Goal: Task Accomplishment & Management: Use online tool/utility

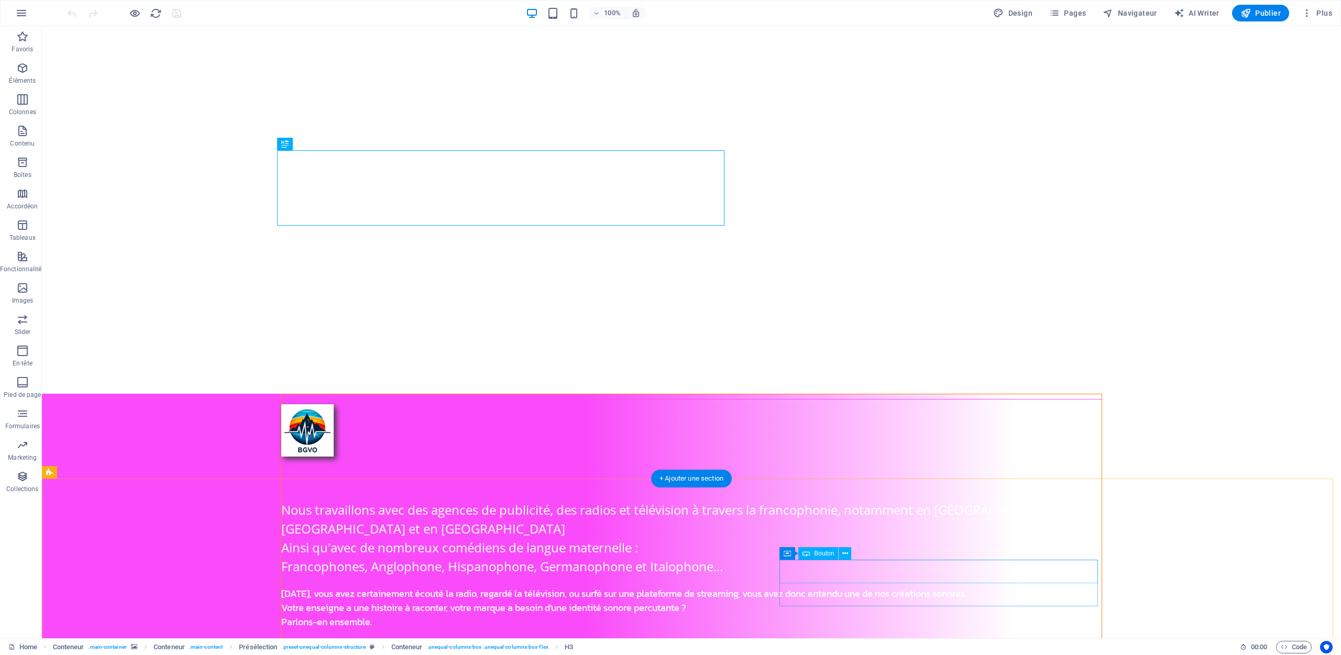
drag, startPoint x: 1340, startPoint y: 148, endPoint x: 1154, endPoint y: 40, distance: 214.3
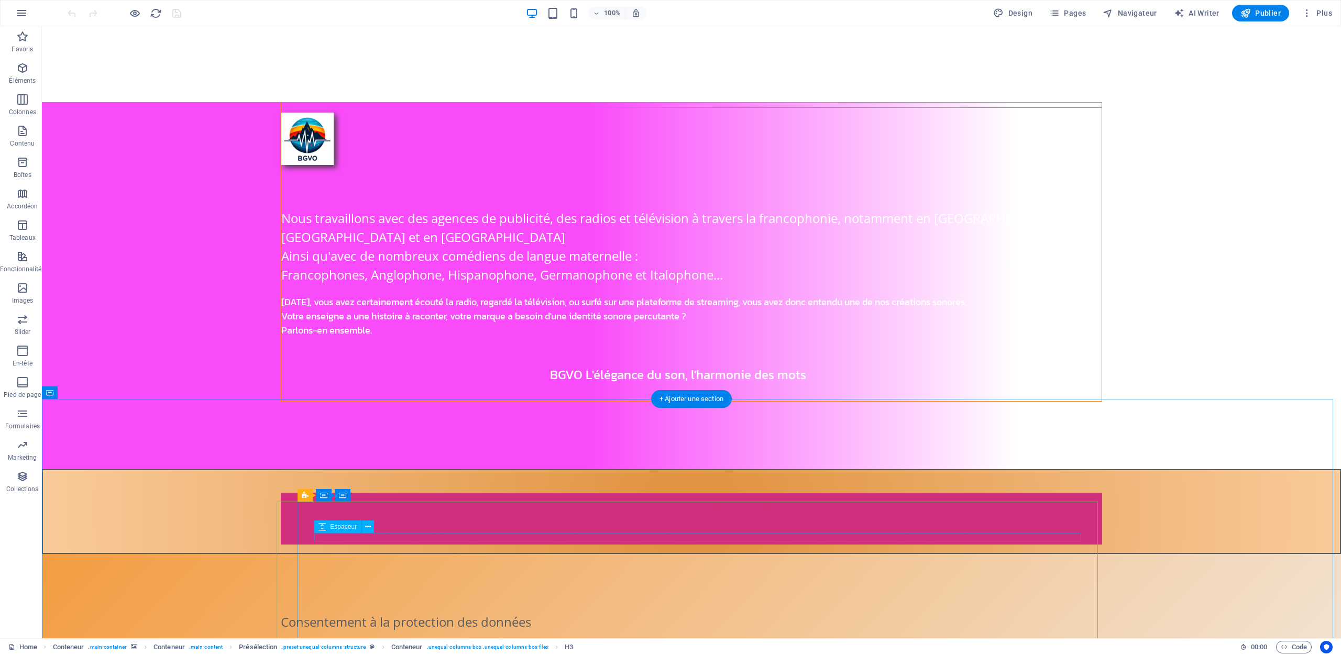
scroll to position [297, 0]
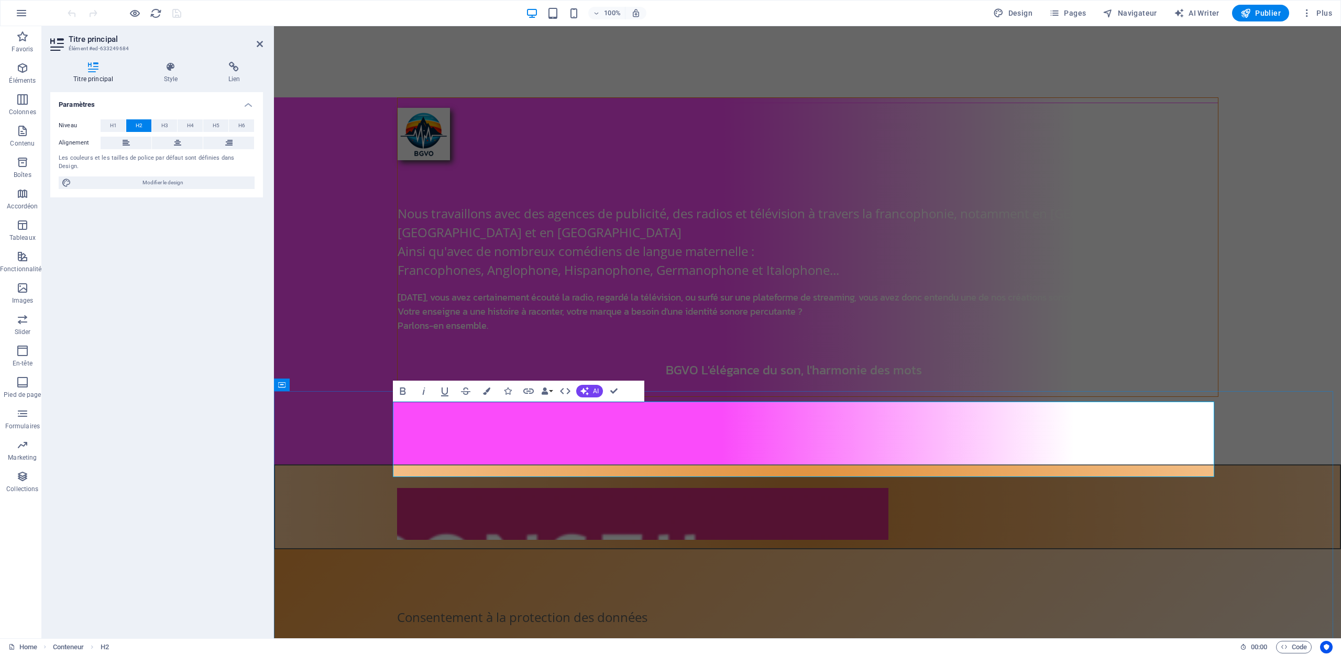
drag, startPoint x: 580, startPoint y: 442, endPoint x: 487, endPoint y: 441, distance: 93.3
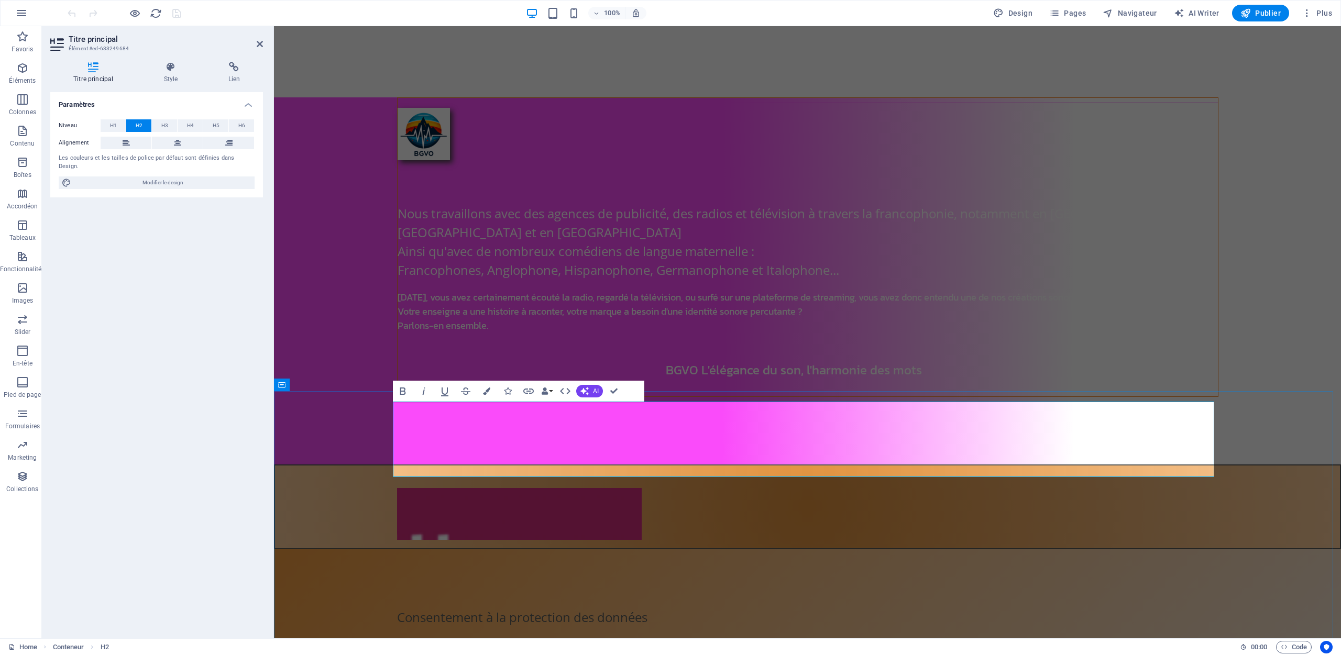
drag, startPoint x: 579, startPoint y: 441, endPoint x: 488, endPoint y: 435, distance: 90.8
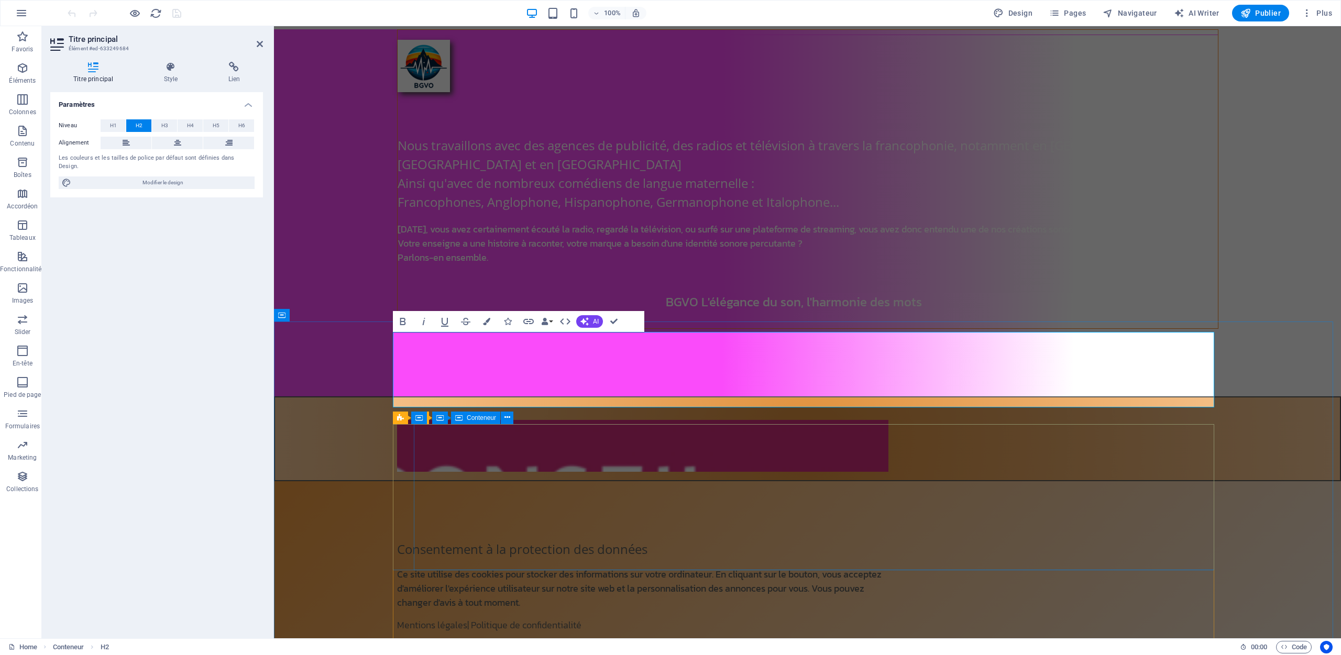
scroll to position [367, 0]
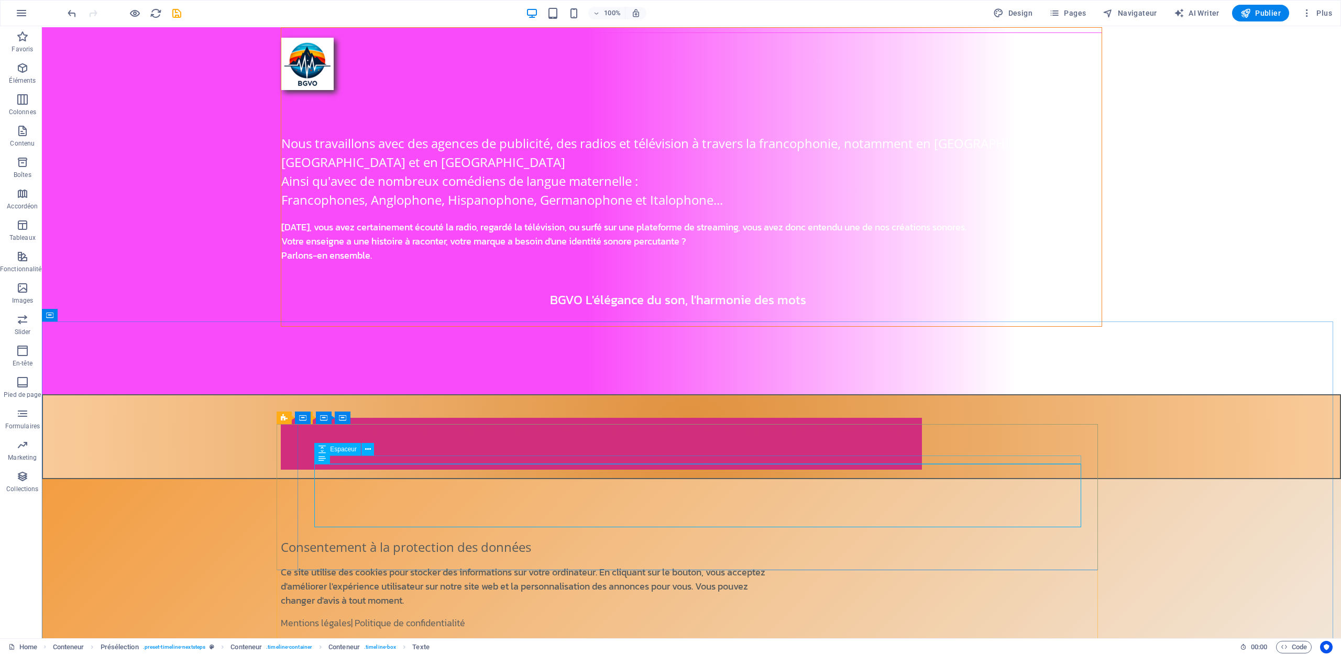
click at [374, 455] on button at bounding box center [367, 449] width 13 height 13
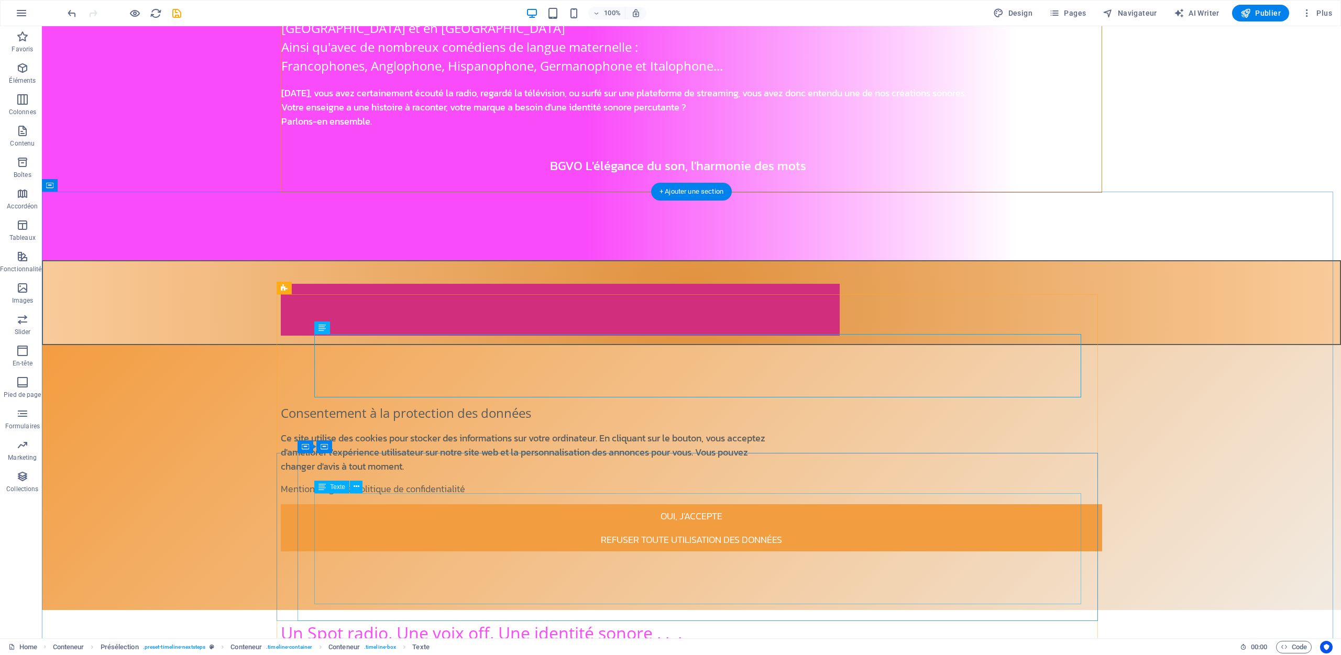
scroll to position [506, 0]
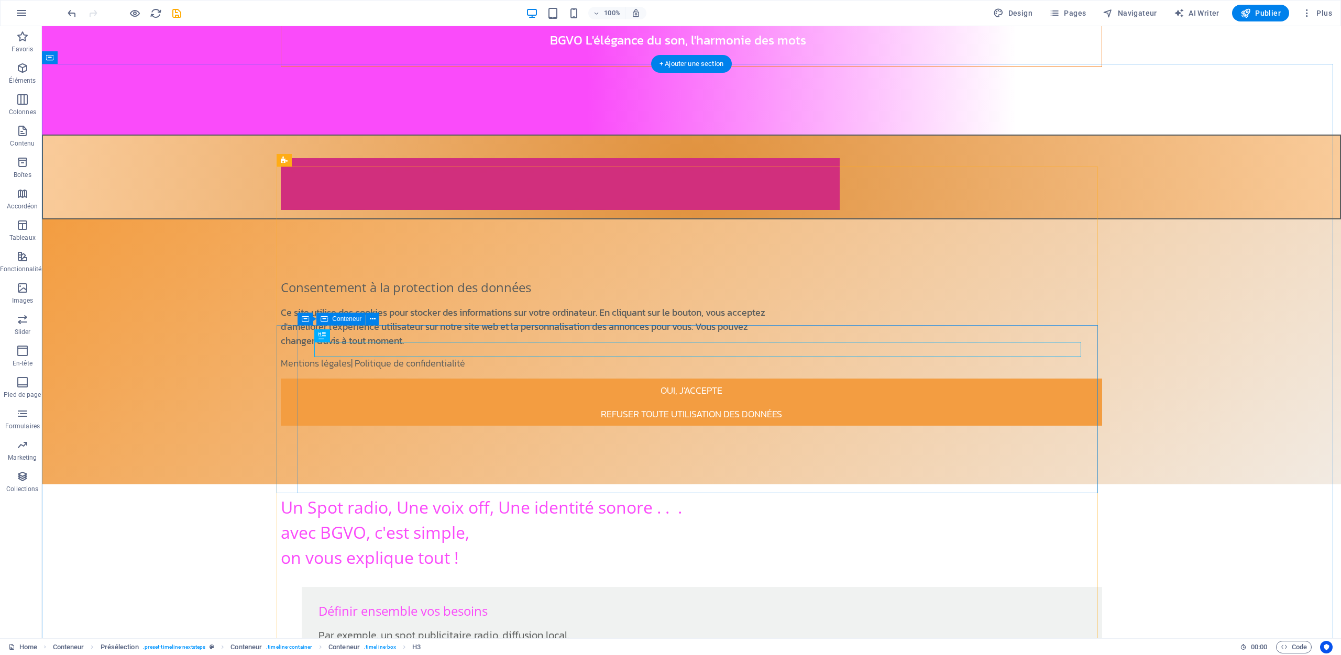
scroll to position [629, 0]
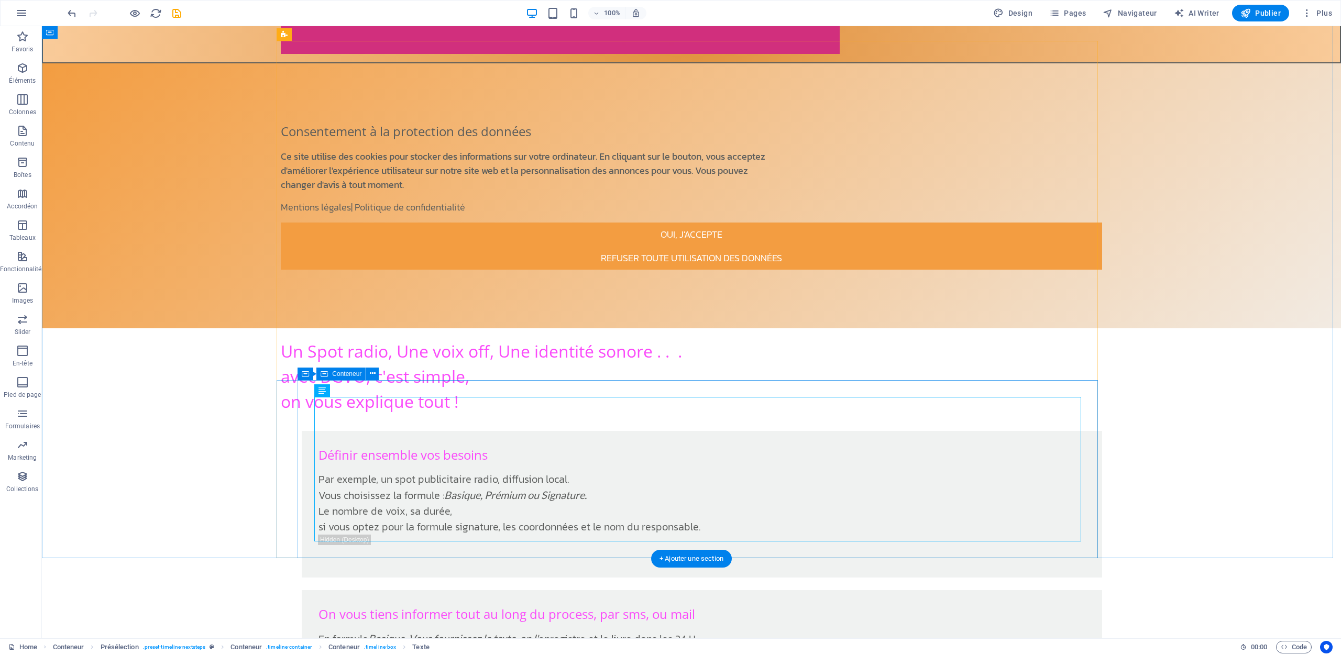
scroll to position [786, 0]
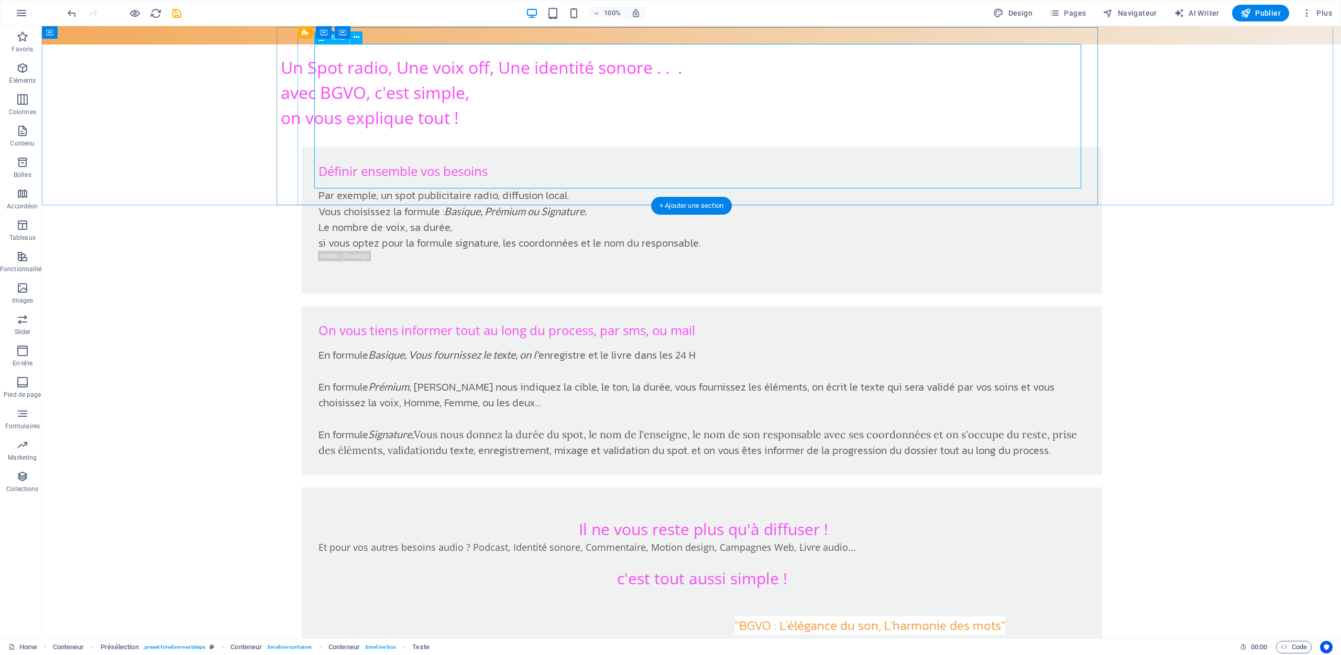
scroll to position [1065, 0]
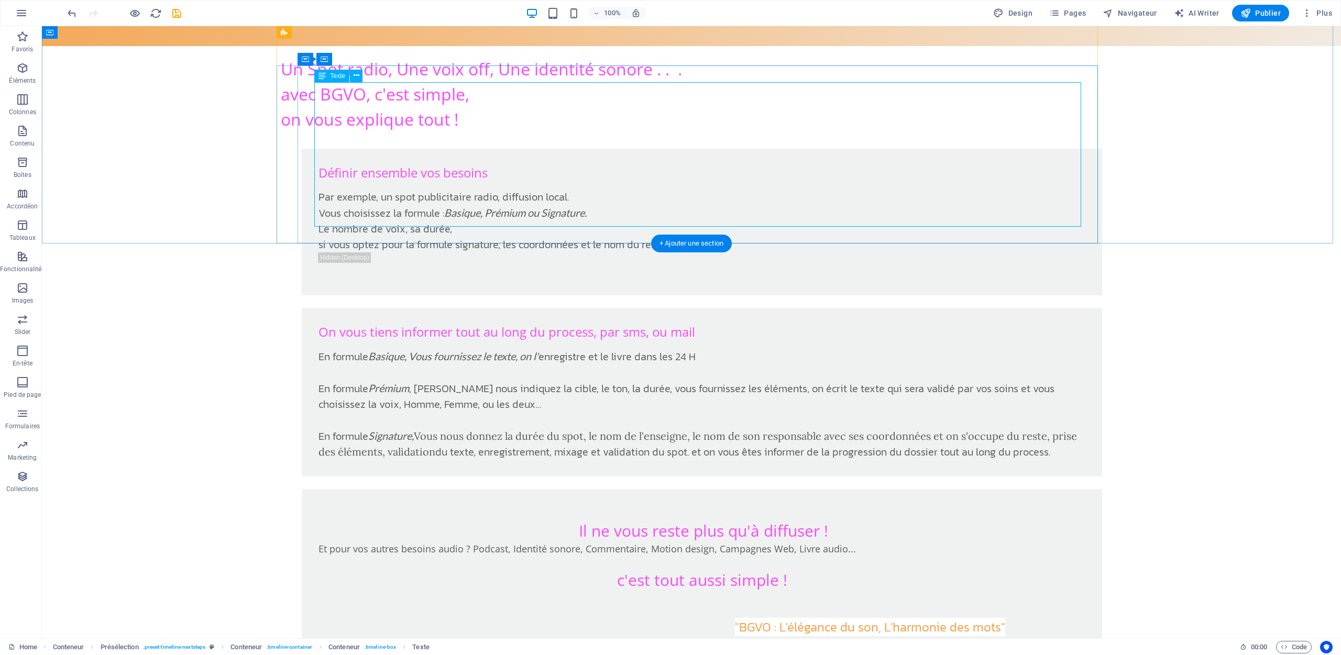
click at [797, 556] on h3 "c'est tout aussi simple !" at bounding box center [702, 580] width 767 height 49
click at [617, 569] on span "c'est tout aussi simple !" at bounding box center [702, 579] width 170 height 21
click at [42, 26] on lt-span "C '" at bounding box center [42, 26] width 0 height 0
click at [790, 556] on h3 "C'est tout aussi simple !" at bounding box center [702, 580] width 767 height 49
drag, startPoint x: 794, startPoint y: 159, endPoint x: 782, endPoint y: 160, distance: 12.6
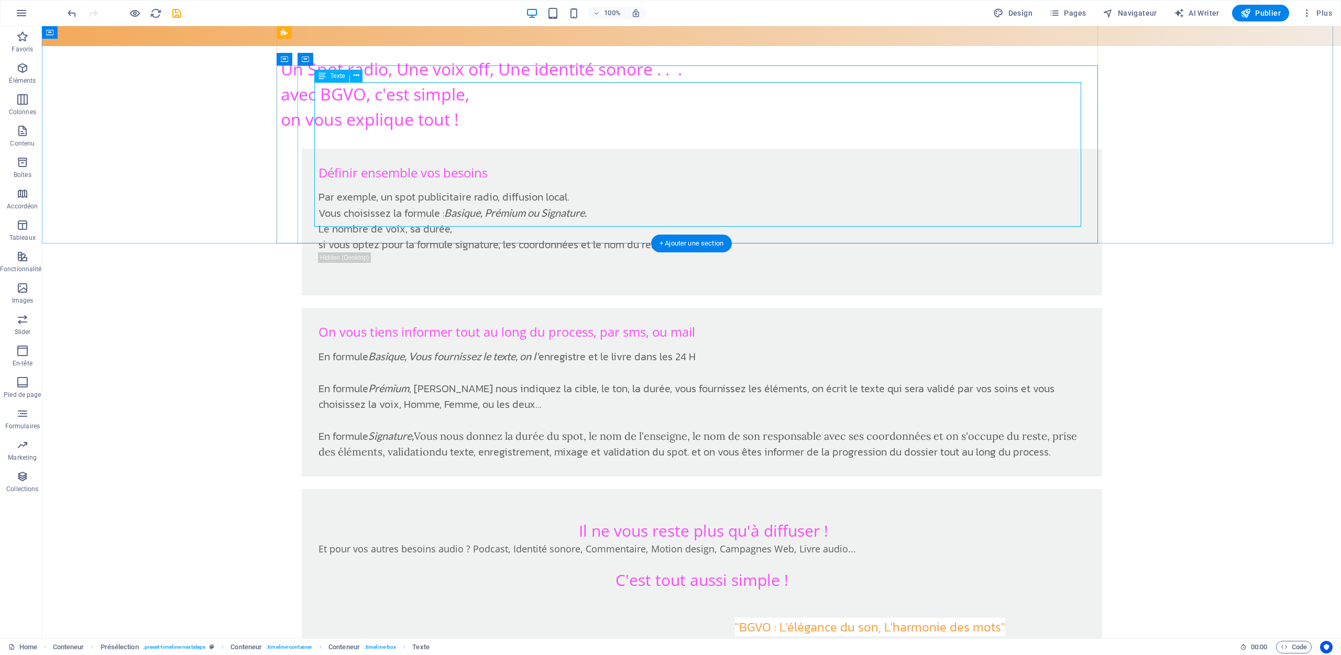
click at [782, 569] on span "C'est tout aussi simple !" at bounding box center [702, 579] width 173 height 21
click at [784, 569] on span "C'est tout aussi simple !" at bounding box center [702, 579] width 173 height 21
drag, startPoint x: 742, startPoint y: 130, endPoint x: 27, endPoint y: 79, distance: 716.4
click at [27, 79] on p "Éléments" at bounding box center [22, 80] width 27 height 8
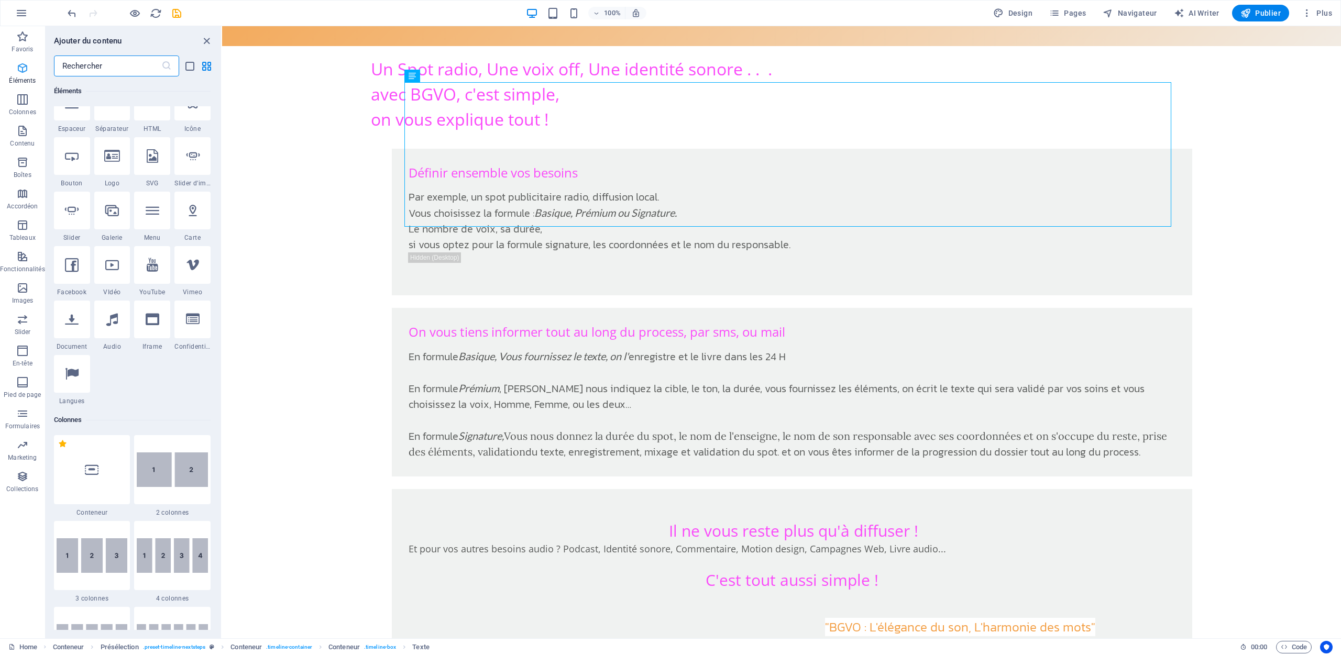
scroll to position [198, 0]
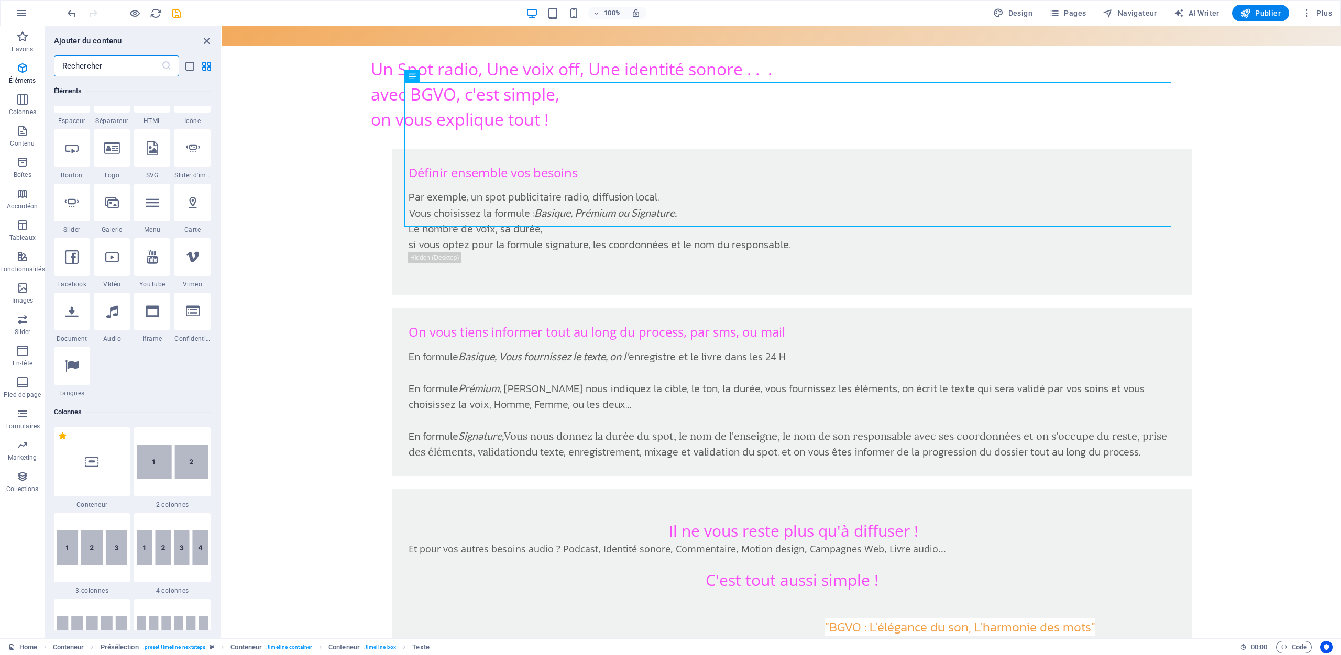
click at [105, 61] on input "text" at bounding box center [107, 66] width 107 height 21
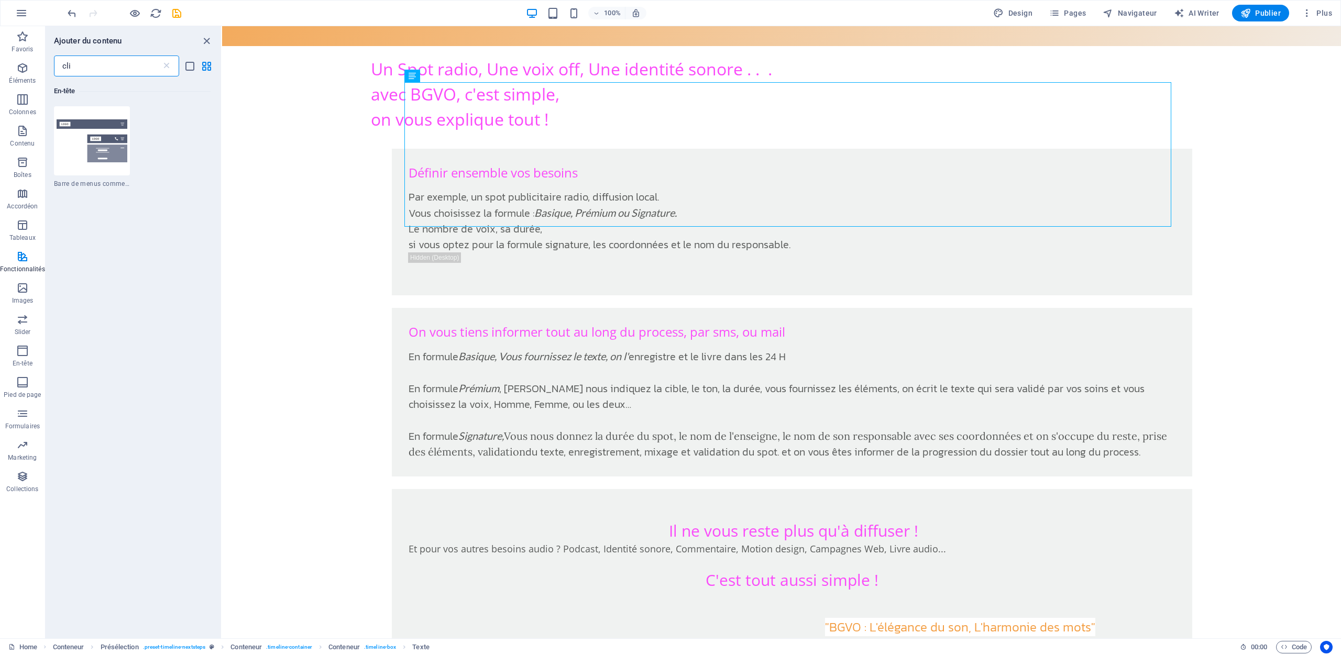
scroll to position [0, 0]
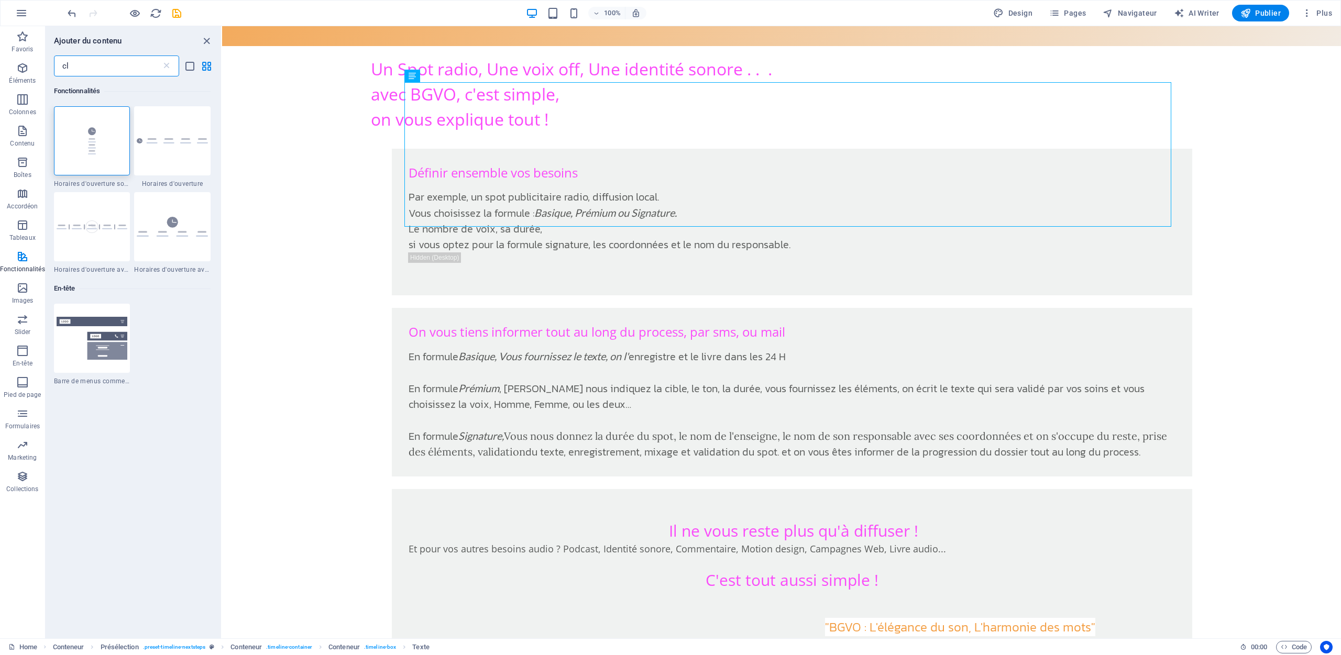
type input "c"
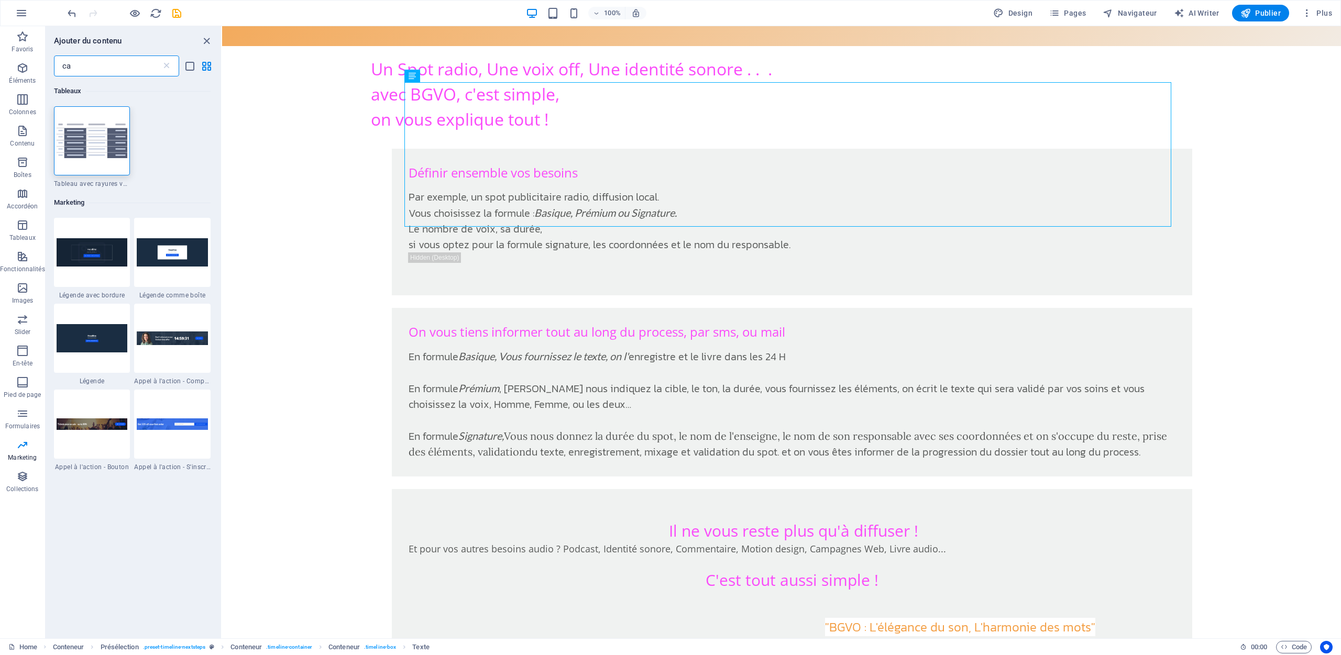
type input "c"
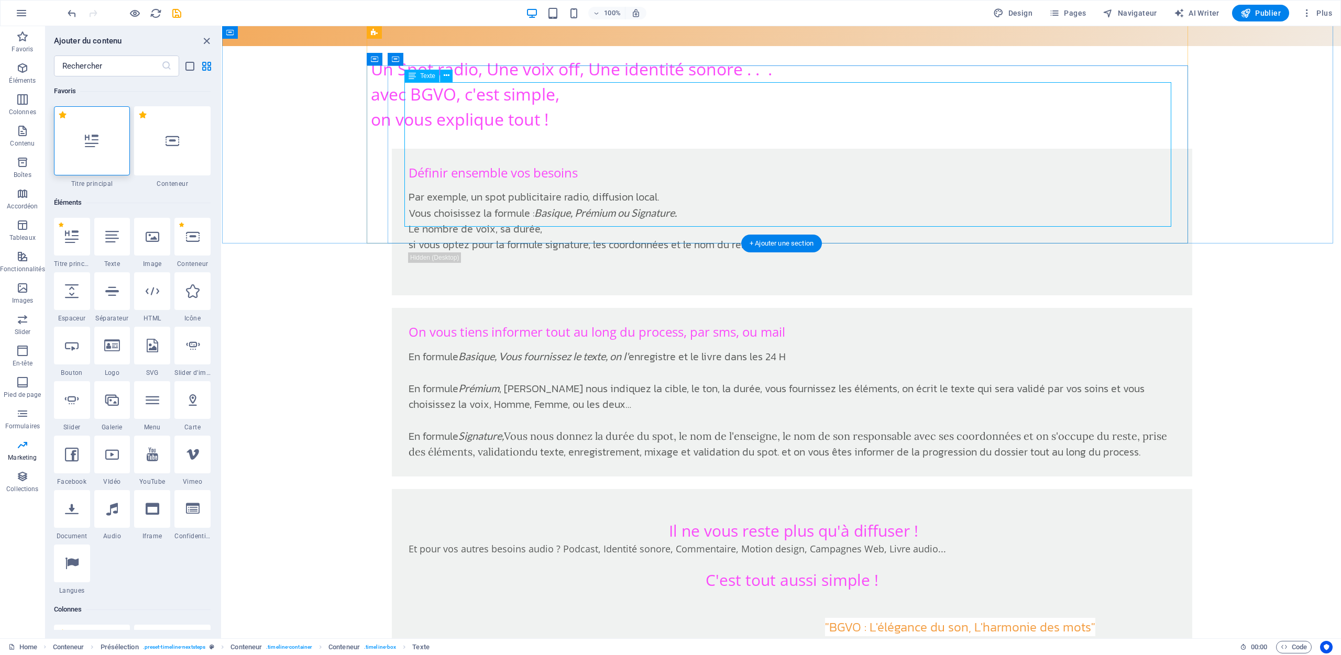
click at [896, 556] on h3 "C'est tout aussi simple !" at bounding box center [792, 580] width 767 height 49
drag, startPoint x: 896, startPoint y: 157, endPoint x: 887, endPoint y: 158, distance: 9.0
click at [887, 556] on h3 "C'est tout aussi simple !" at bounding box center [792, 580] width 767 height 49
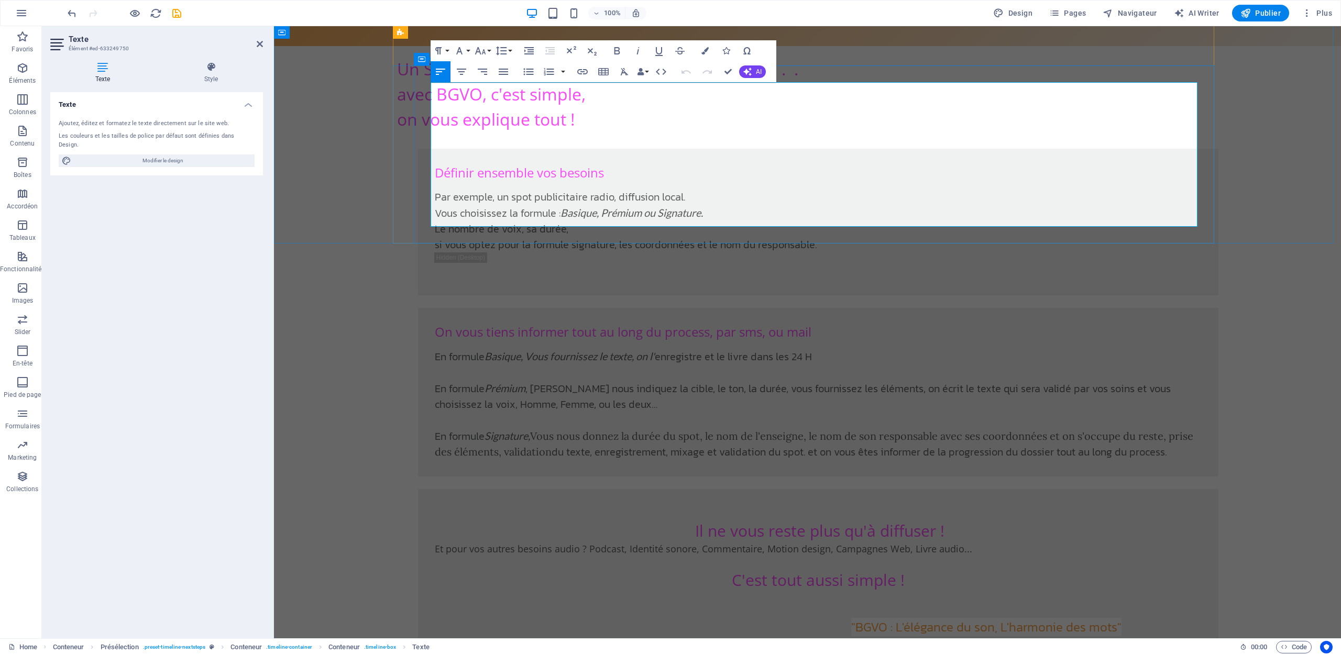
click at [906, 556] on h3 "C'est tout aussi simple !" at bounding box center [818, 580] width 767 height 49
drag, startPoint x: 906, startPoint y: 158, endPoint x: 684, endPoint y: 164, distance: 222.2
click at [684, 556] on h3 "C'est tout aussi simple !" at bounding box center [818, 580] width 767 height 49
click at [911, 556] on h3 "C'est tout aussi simple !" at bounding box center [818, 580] width 767 height 49
click at [258, 46] on icon at bounding box center [260, 44] width 6 height 8
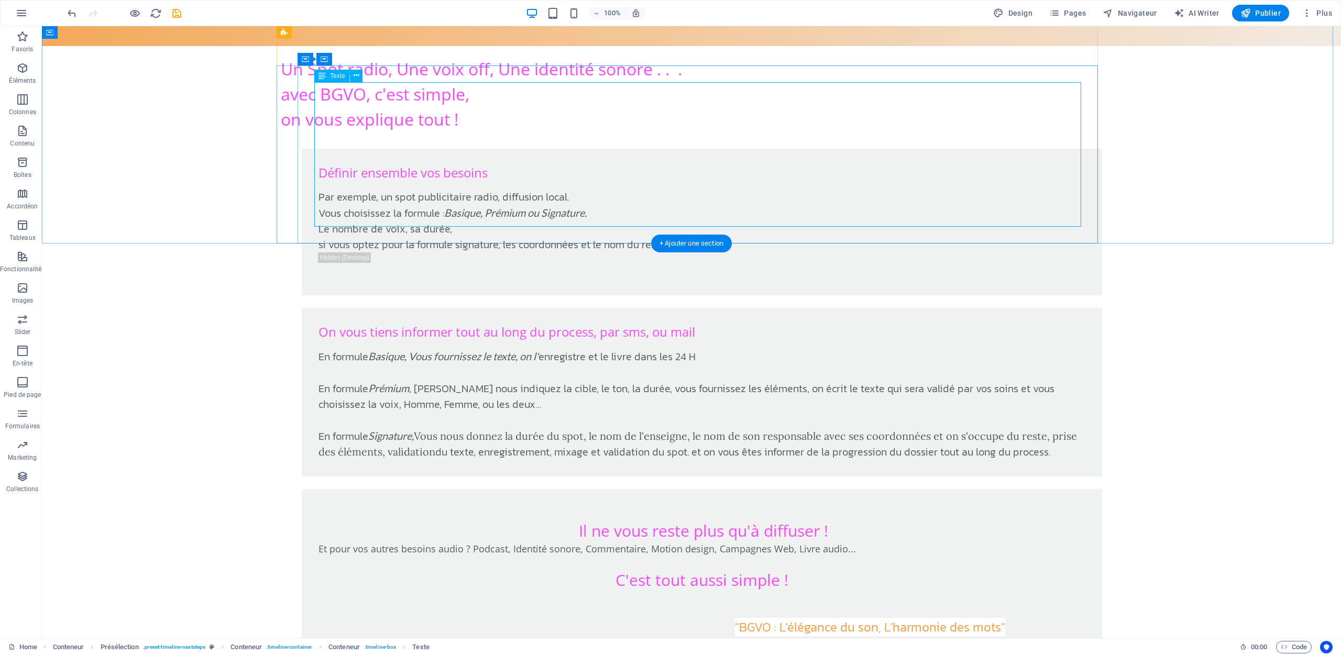
click at [790, 556] on h3 "C'est tout aussi simple !" at bounding box center [702, 580] width 767 height 49
drag, startPoint x: 750, startPoint y: 130, endPoint x: 1292, endPoint y: 649, distance: 749.6
click at [1292, 649] on span "Code" at bounding box center [1294, 647] width 26 height 13
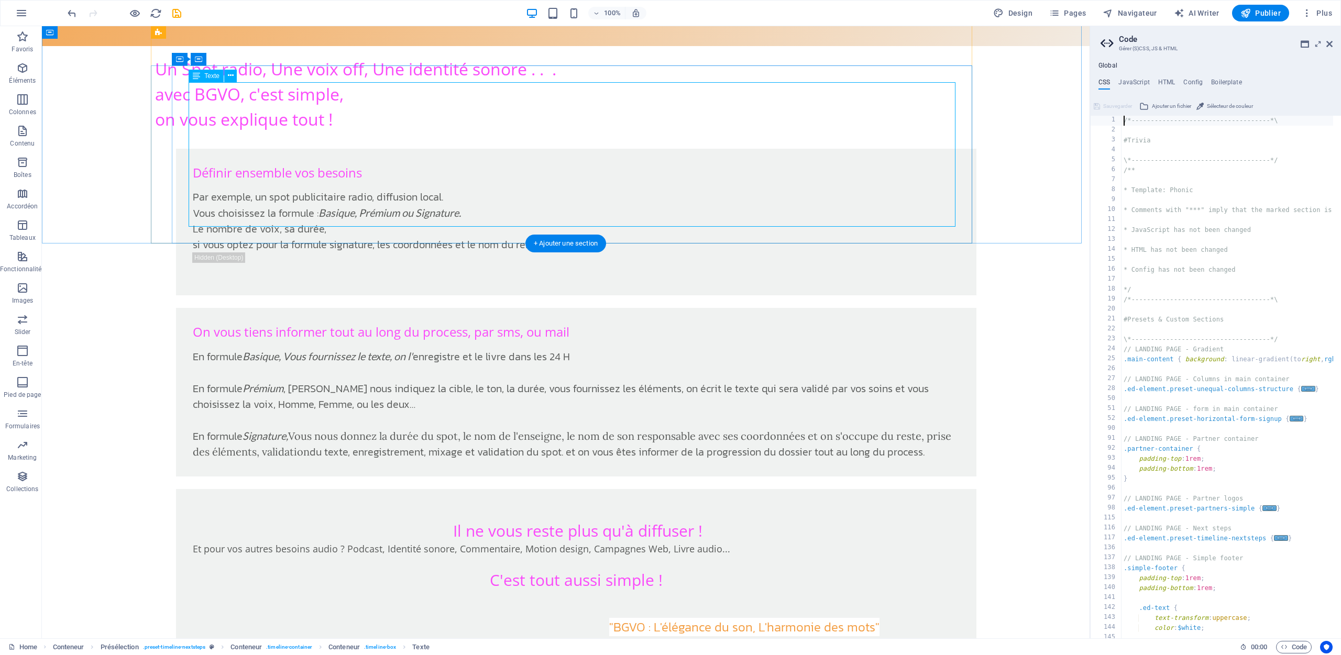
click at [696, 556] on h3 "C'est tout aussi simple !" at bounding box center [576, 580] width 767 height 49
click at [576, 556] on h3 "C'est tout aussi simple !" at bounding box center [576, 580] width 767 height 49
click at [1176, 90] on h4 "HTML" at bounding box center [1166, 85] width 17 height 12
type textarea "{{content}}"
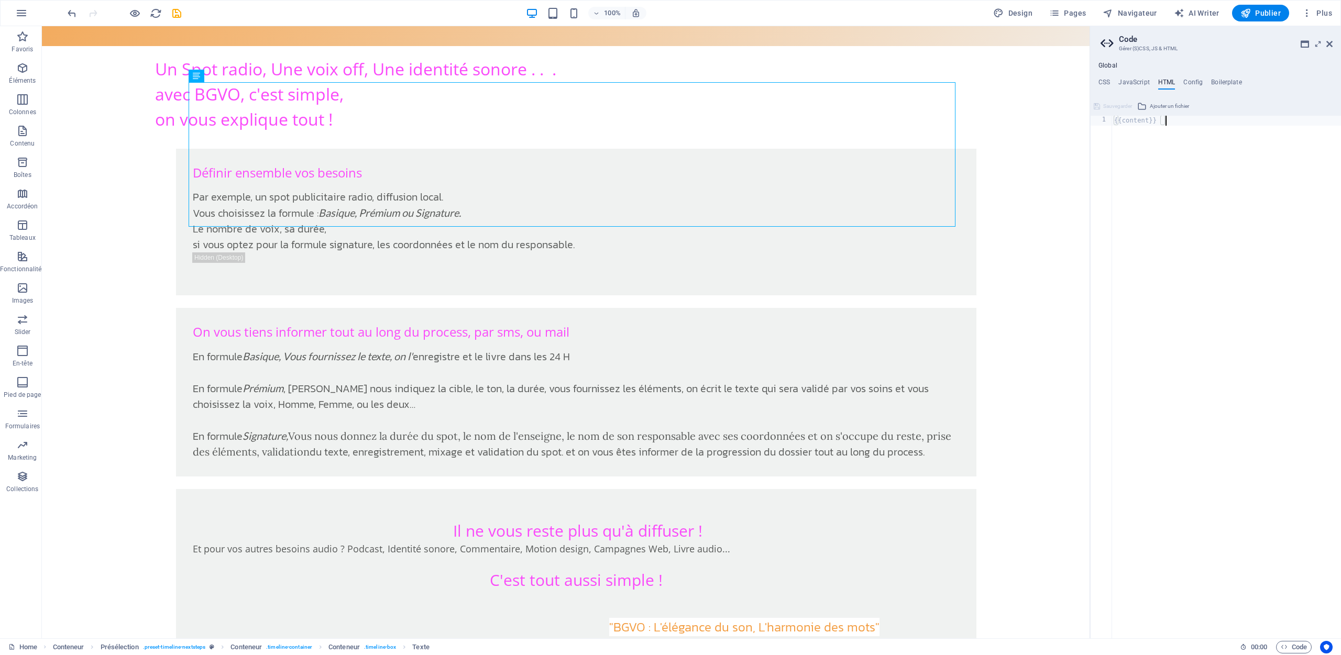
click at [1151, 154] on div "{{content}}" at bounding box center [1226, 385] width 229 height 538
click at [1148, 82] on h4 "JavaScript" at bounding box center [1133, 85] width 31 height 12
type textarea "/* JS for preset "Horizontal form" */"
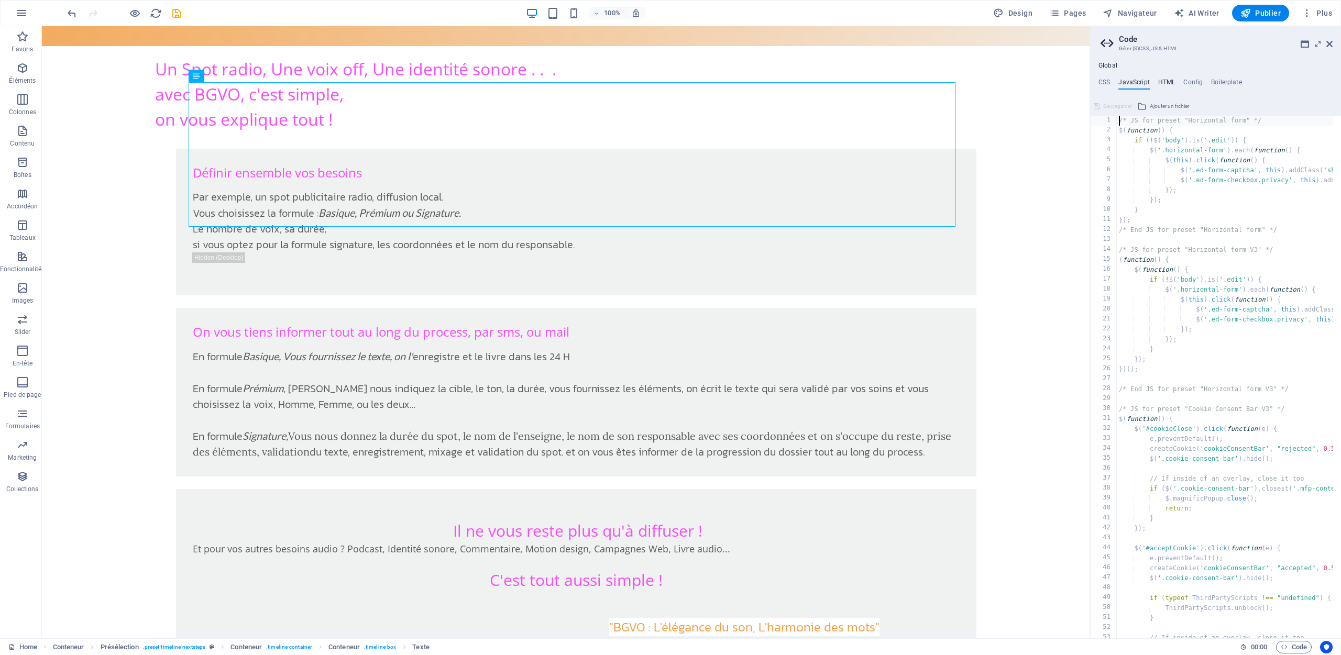
click at [1176, 87] on h4 "HTML" at bounding box center [1166, 85] width 17 height 12
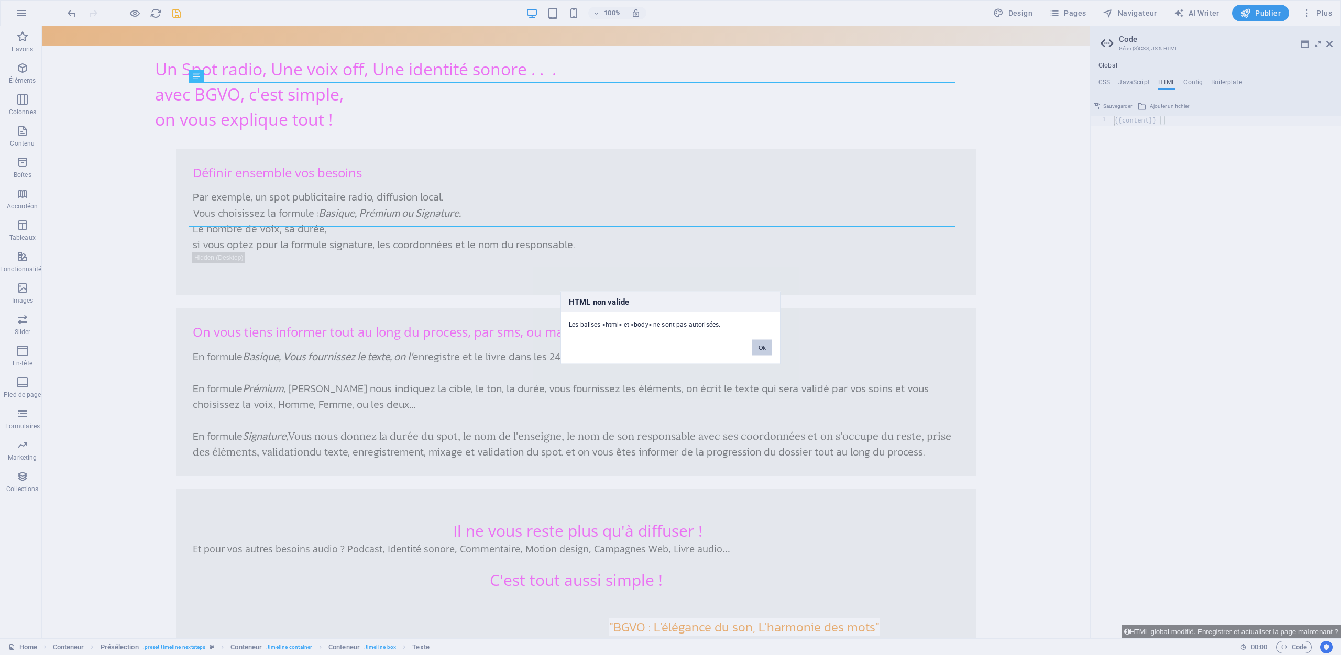
click at [753, 348] on button "Ok" at bounding box center [762, 347] width 20 height 16
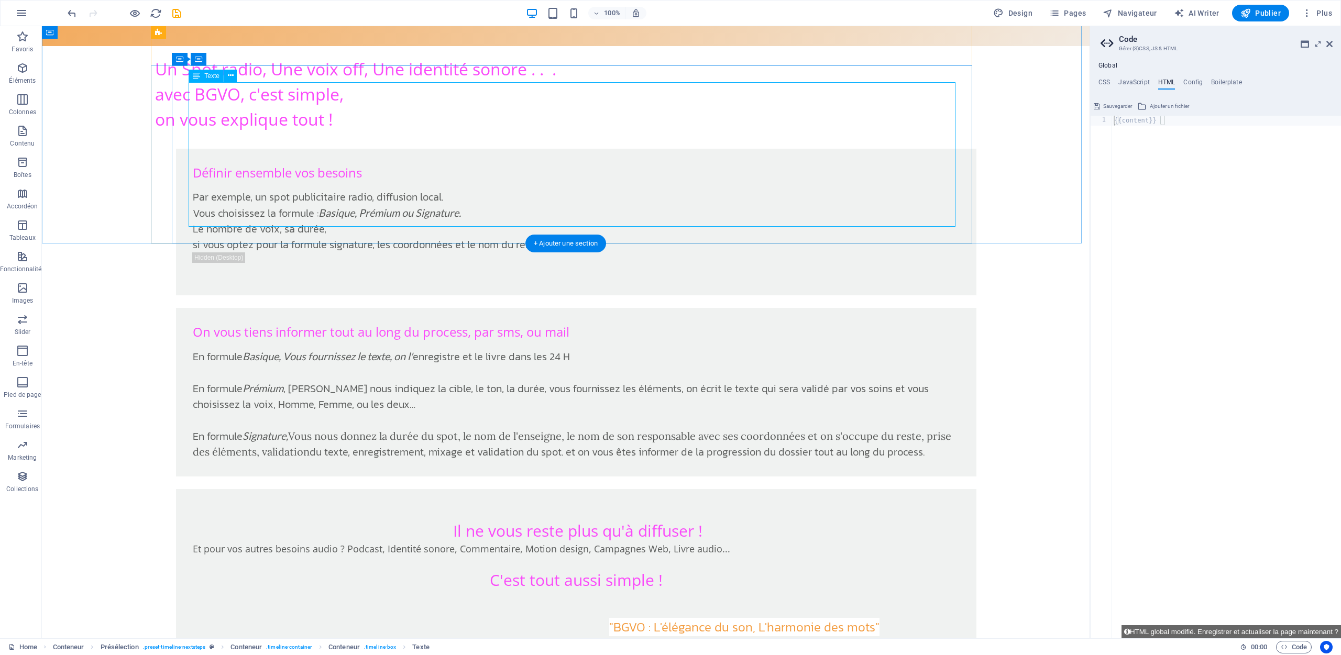
click at [667, 556] on h3 "C'est tout aussi simple !" at bounding box center [576, 580] width 767 height 49
drag, startPoint x: 667, startPoint y: 164, endPoint x: 661, endPoint y: 161, distance: 7.0
click at [661, 569] on span "C'est tout aussi simple !" at bounding box center [576, 579] width 173 height 21
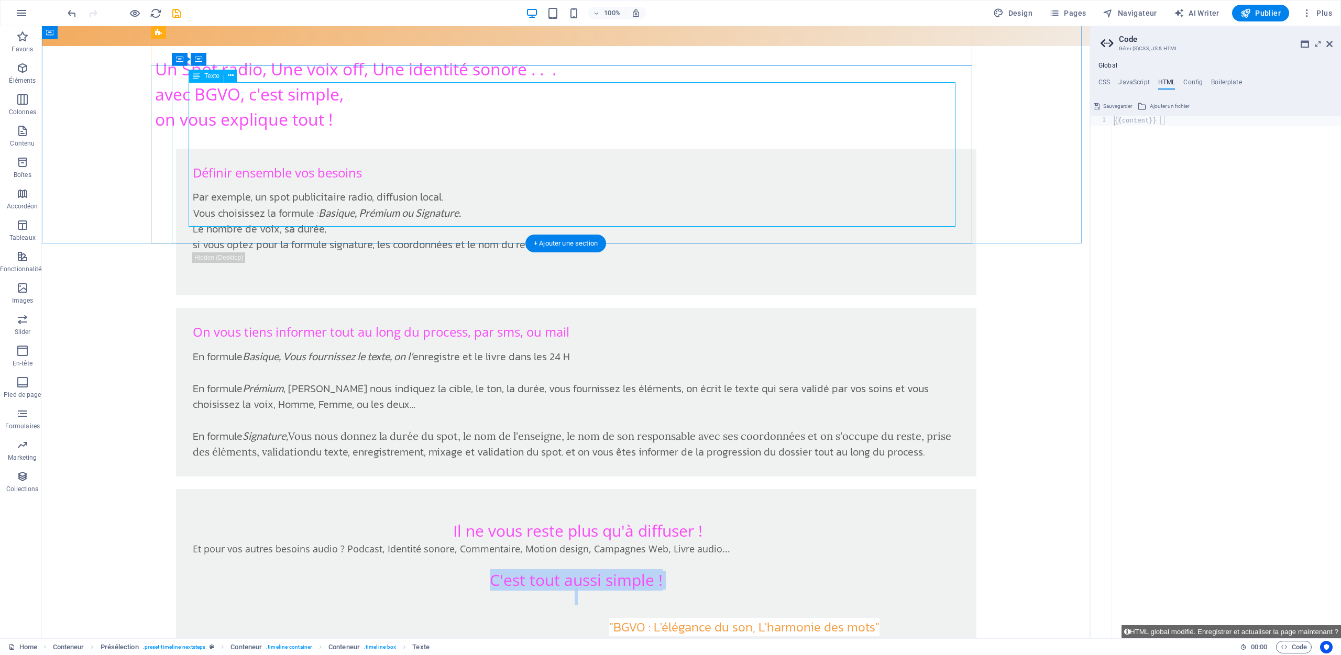
click at [661, 569] on span "C'est tout aussi simple !" at bounding box center [576, 579] width 173 height 21
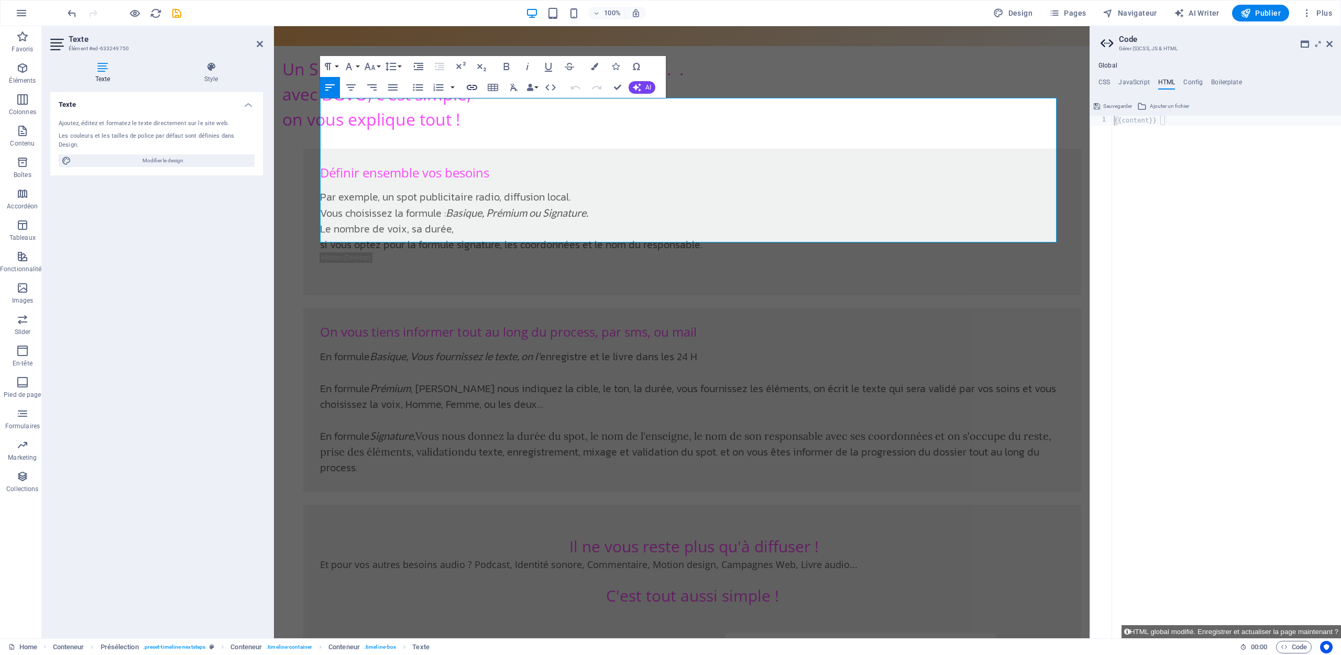
click at [471, 90] on icon "button" at bounding box center [472, 87] width 13 height 13
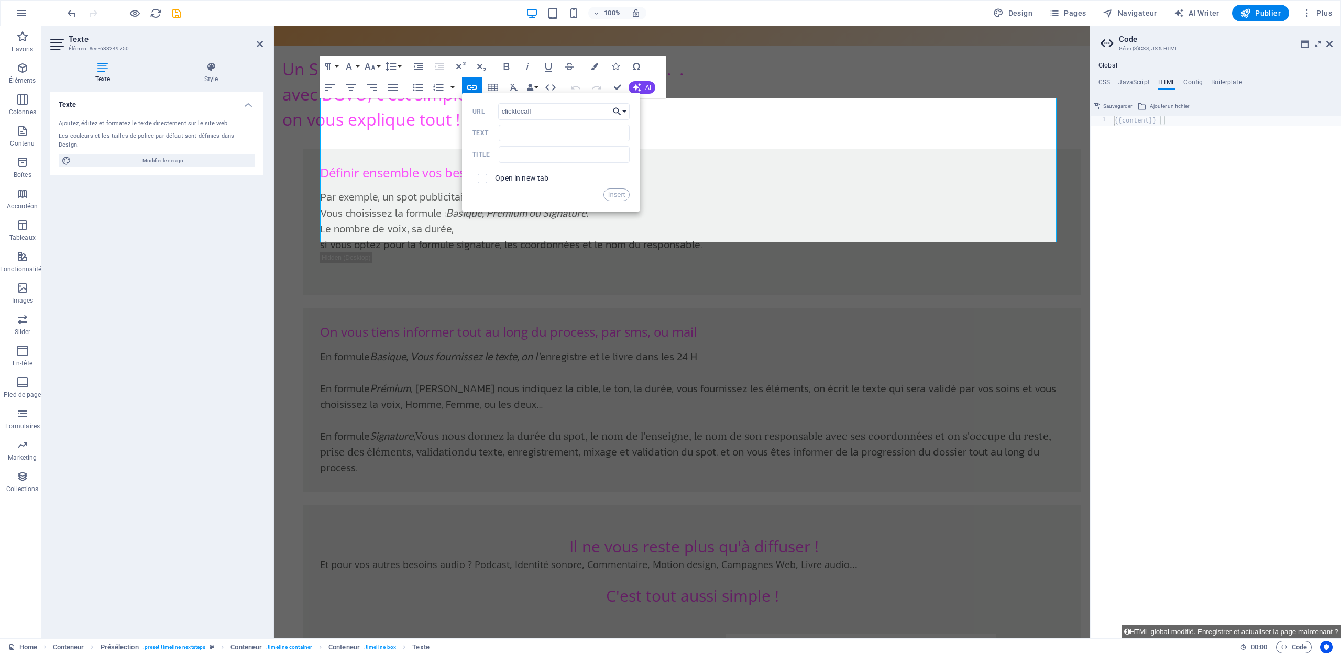
type input "clicktocall"
click at [622, 114] on icon "button" at bounding box center [617, 111] width 10 height 13
click at [513, 134] on input "Text" at bounding box center [564, 133] width 131 height 17
type input "06 10 56 40 89"
click at [610, 197] on button "Insert" at bounding box center [617, 195] width 27 height 13
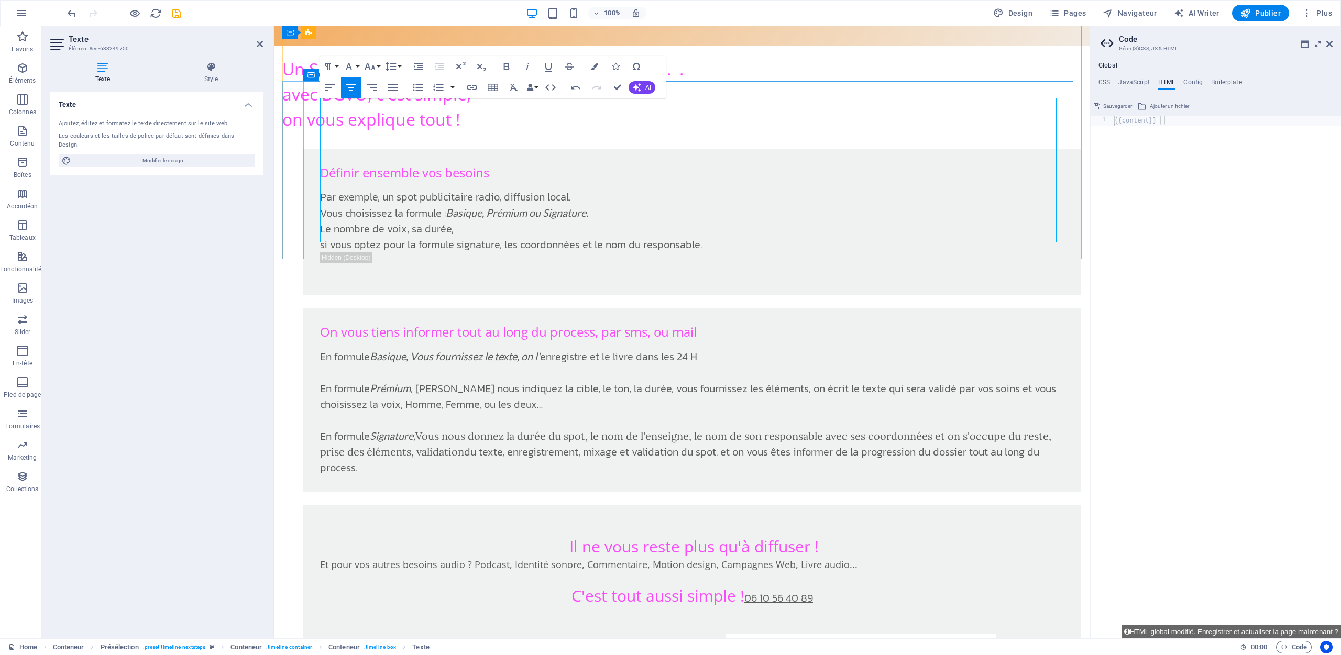
click at [740, 585] on span "C'est tout aussi simple ! 06 10 56 40 89" at bounding box center [693, 595] width 242 height 21
drag, startPoint x: 655, startPoint y: 196, endPoint x: 737, endPoint y: 196, distance: 81.7
click at [737, 606] on h3 "06 10 56 40 89" at bounding box center [692, 623] width 744 height 34
click at [377, 70] on button "Font Size" at bounding box center [372, 66] width 20 height 21
click at [386, 188] on link "18" at bounding box center [381, 181] width 38 height 16
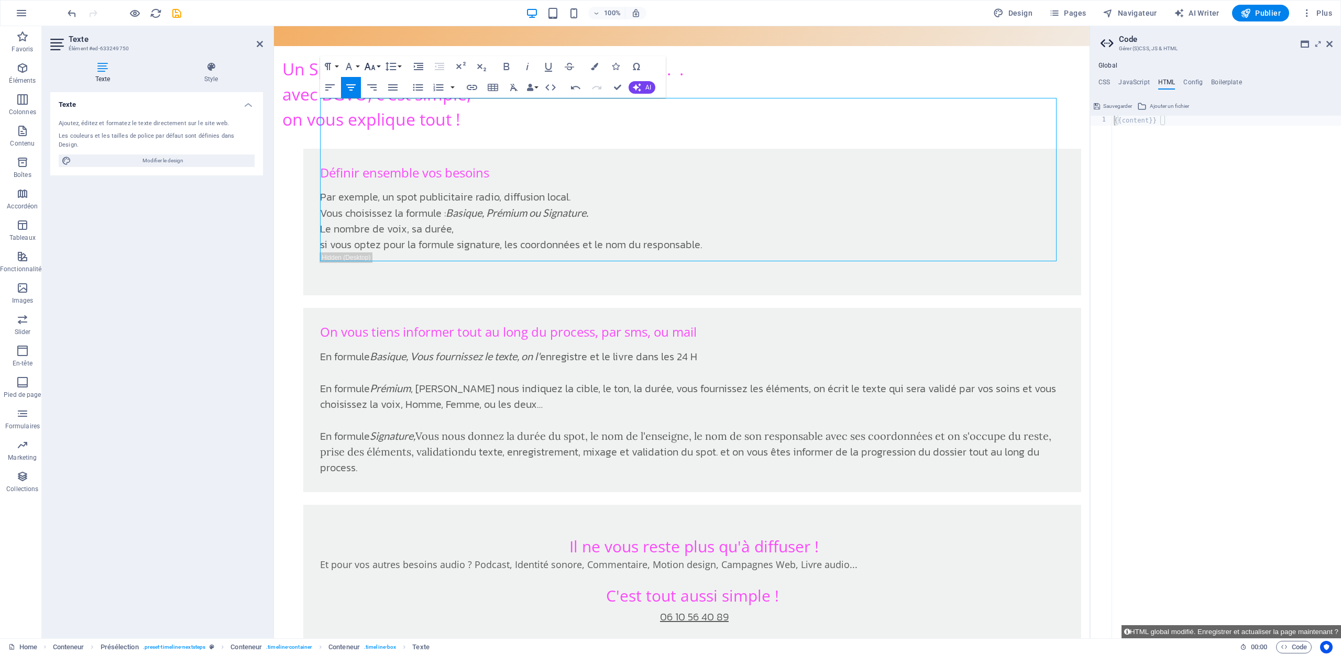
click at [379, 67] on button "Font Size" at bounding box center [372, 66] width 20 height 21
click at [380, 199] on link "24" at bounding box center [381, 197] width 38 height 16
click at [354, 64] on icon "button" at bounding box center [349, 66] width 13 height 13
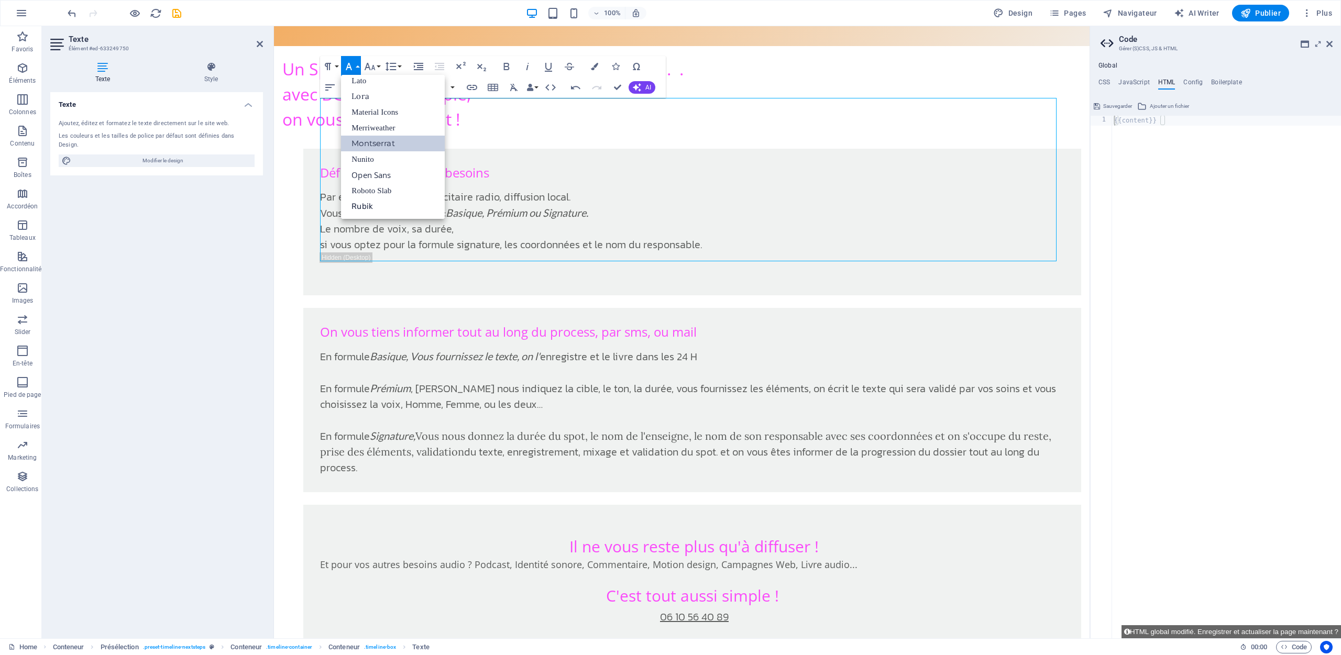
click at [386, 151] on link "Montserrat" at bounding box center [393, 144] width 104 height 16
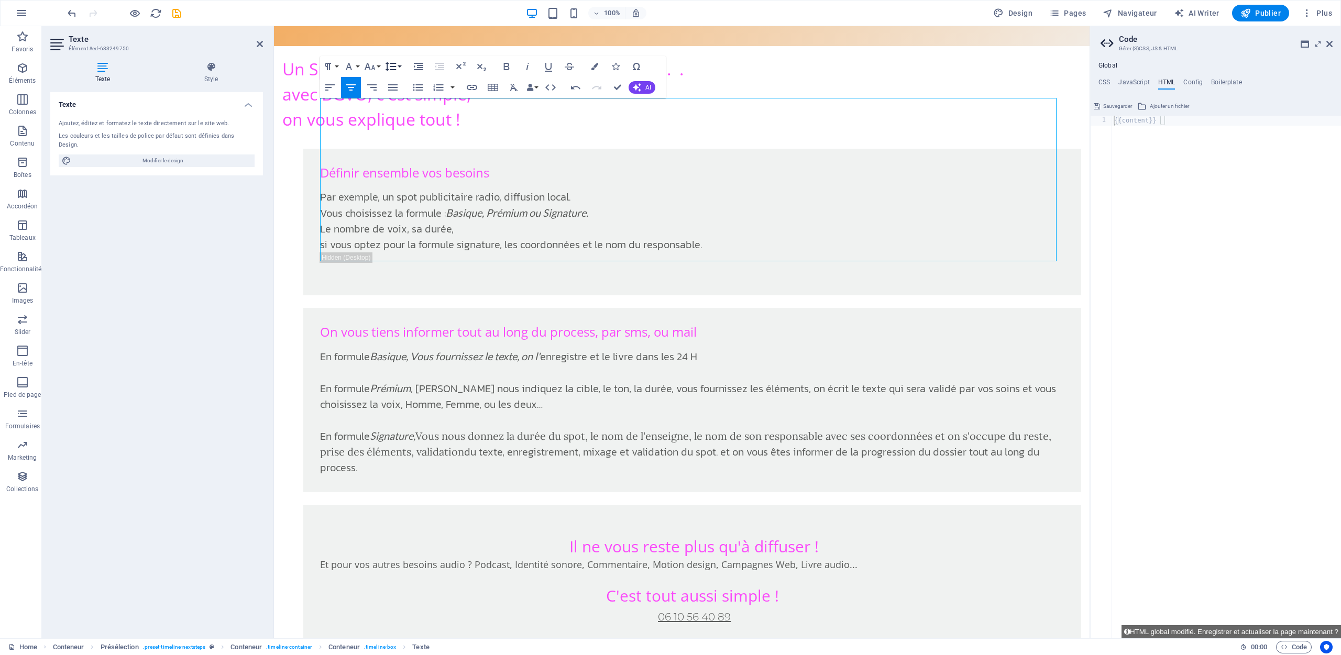
click at [399, 67] on button "Line Height" at bounding box center [393, 66] width 20 height 21
click at [409, 107] on link "Single" at bounding box center [406, 103] width 47 height 16
click at [401, 62] on button "Line Height" at bounding box center [393, 66] width 20 height 21
click at [408, 136] on link "1.5" at bounding box center [406, 134] width 47 height 16
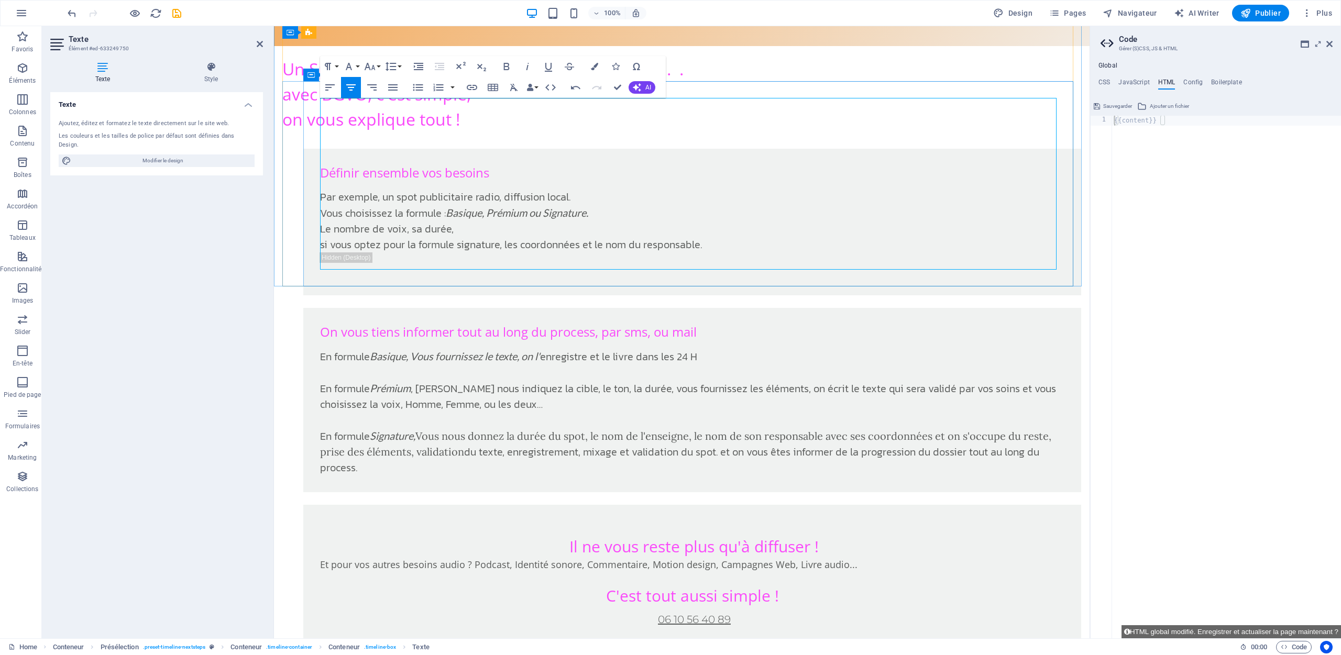
click at [435, 606] on h3 "06 10 56 40 89" at bounding box center [692, 627] width 744 height 42
drag, startPoint x: 734, startPoint y: 197, endPoint x: 633, endPoint y: 191, distance: 101.3
click at [633, 606] on h3 "06 10 56 40 89" at bounding box center [692, 627] width 744 height 42
click at [637, 91] on icon "button" at bounding box center [637, 87] width 8 height 8
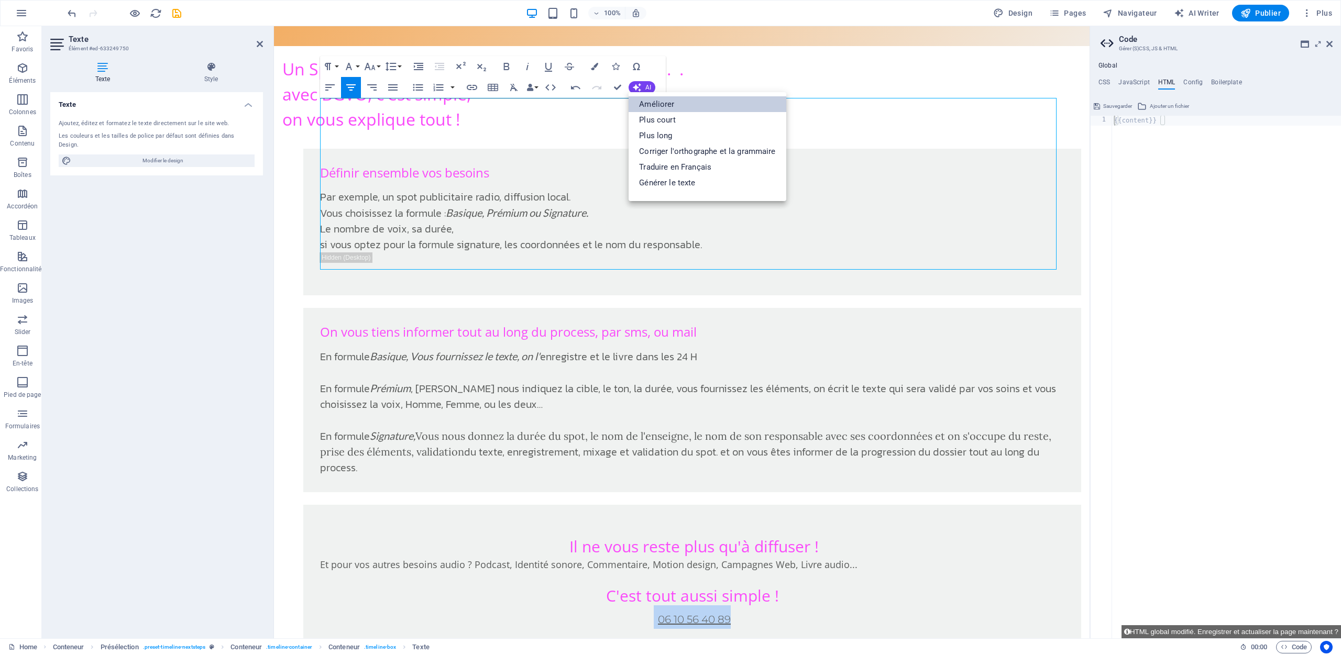
click at [709, 106] on link "Améliorer" at bounding box center [707, 104] width 157 height 16
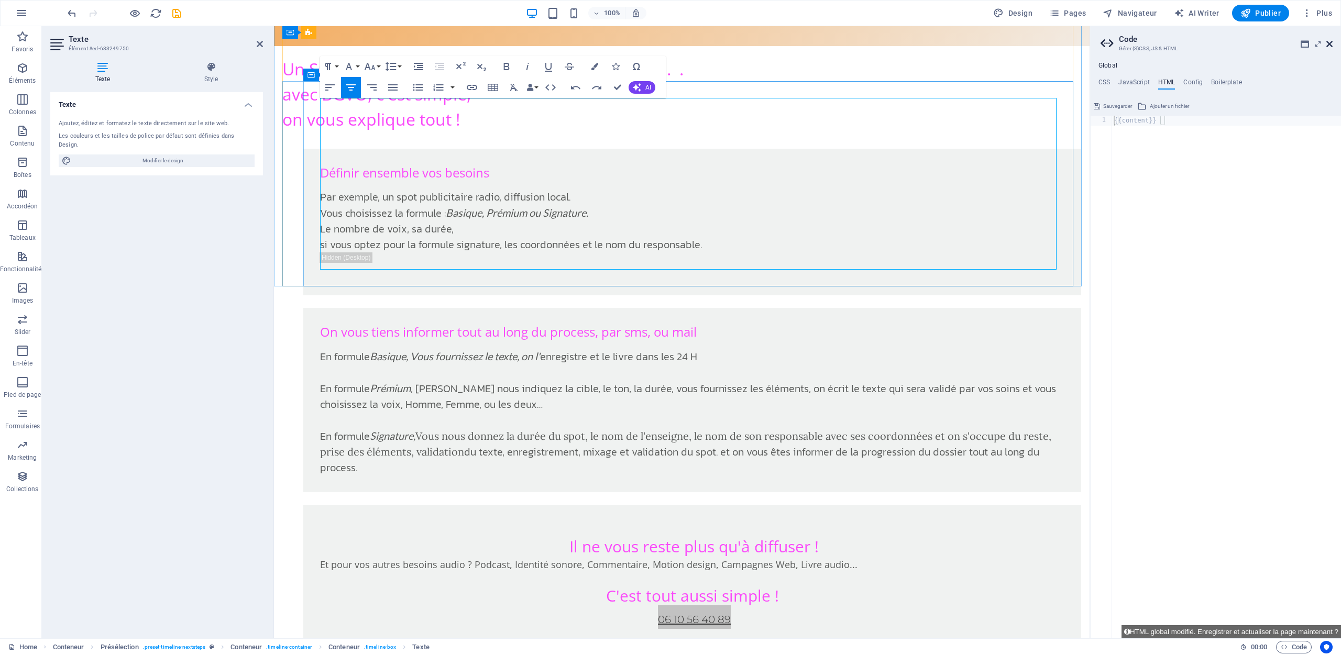
drag, startPoint x: 1056, startPoint y: 18, endPoint x: 1330, endPoint y: 44, distance: 275.2
click at [1330, 44] on icon at bounding box center [1329, 44] width 6 height 8
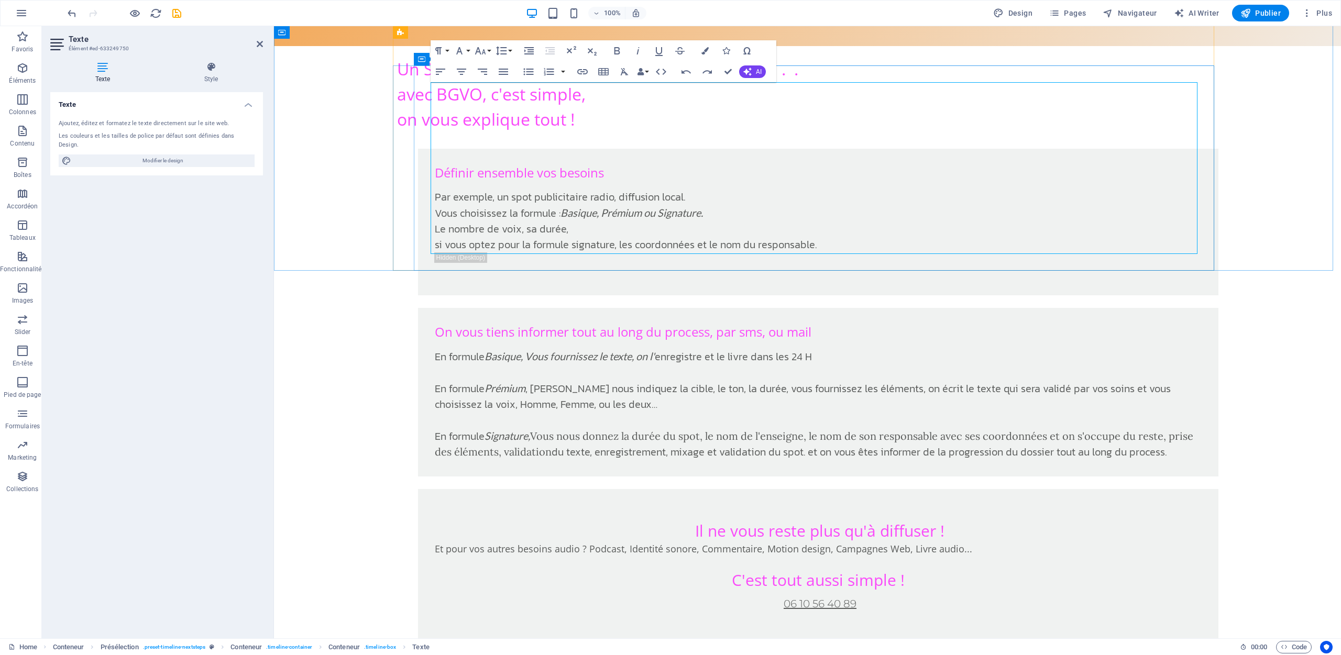
click at [587, 631] on strong at bounding box center [818, 639] width 462 height 17
drag, startPoint x: 867, startPoint y: 183, endPoint x: 774, endPoint y: 181, distance: 92.8
click at [774, 590] on h3 "06 10 56 40 89" at bounding box center [818, 611] width 767 height 42
click at [489, 49] on button "Font Size" at bounding box center [483, 50] width 20 height 21
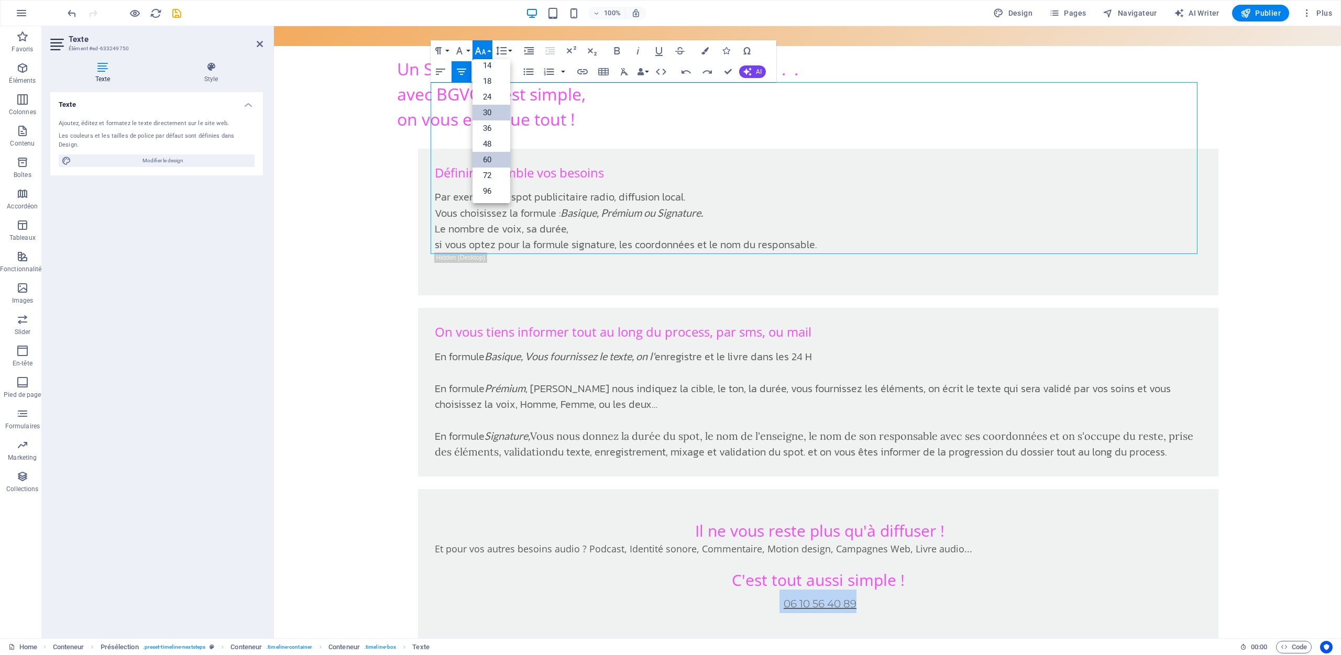
click at [499, 158] on link "60" at bounding box center [492, 160] width 38 height 16
click at [489, 52] on button "Font Size" at bounding box center [483, 50] width 20 height 21
click at [492, 94] on link "24" at bounding box center [492, 97] width 38 height 16
click at [486, 53] on icon "button" at bounding box center [480, 51] width 13 height 13
click at [493, 109] on link "30" at bounding box center [492, 113] width 38 height 16
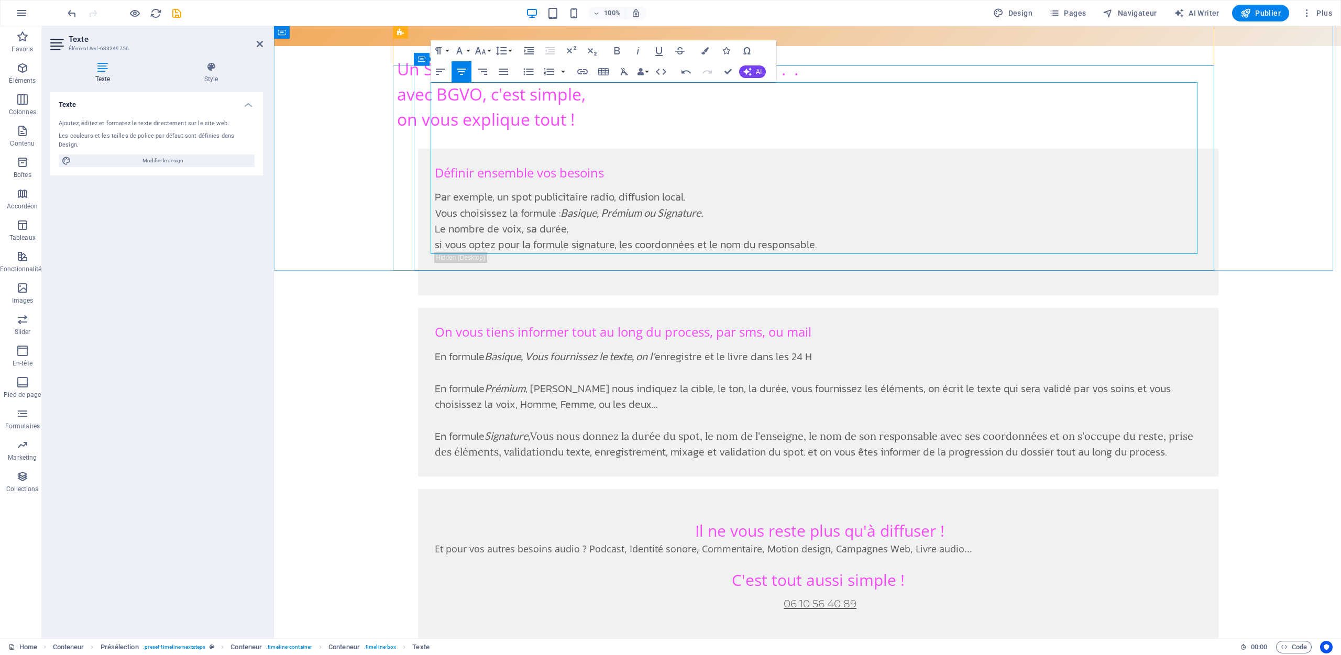
click at [716, 590] on h3 "06 10 56 40 89" at bounding box center [818, 611] width 767 height 42
drag, startPoint x: 857, startPoint y: 182, endPoint x: 764, endPoint y: 180, distance: 92.2
click at [764, 590] on h3 "06 10 56 40 89" at bounding box center [818, 611] width 767 height 42
click at [569, 53] on icon "button" at bounding box center [571, 51] width 13 height 13
click at [592, 52] on icon "button" at bounding box center [592, 51] width 9 height 7
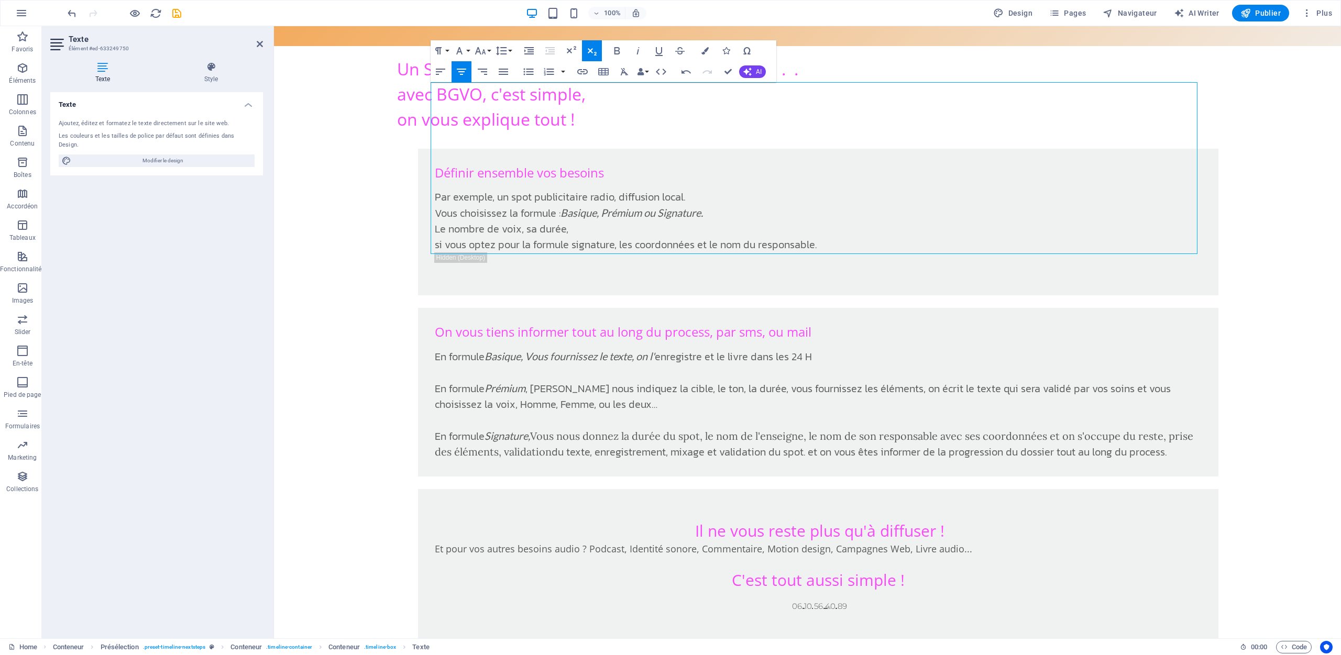
click at [599, 54] on button "Subscript" at bounding box center [592, 50] width 20 height 21
click at [446, 49] on button "Paragraph Format" at bounding box center [441, 50] width 20 height 21
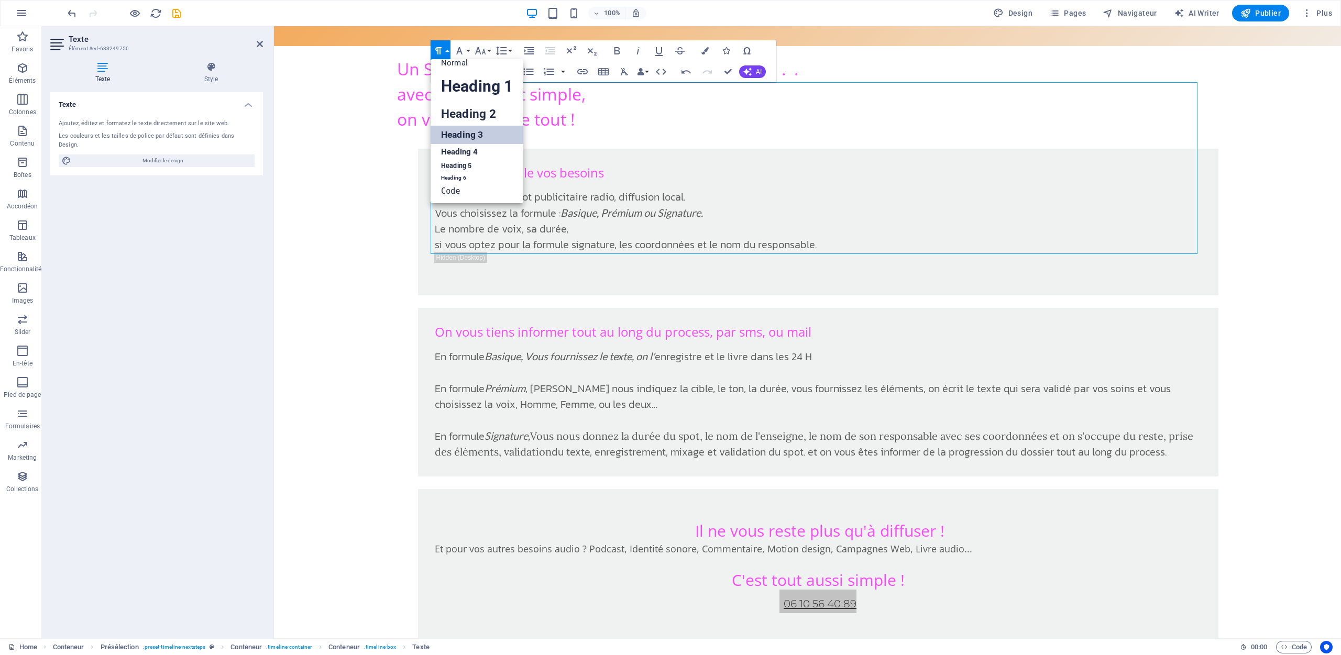
scroll to position [21, 0]
click at [477, 107] on link "Heading 2" at bounding box center [477, 114] width 93 height 24
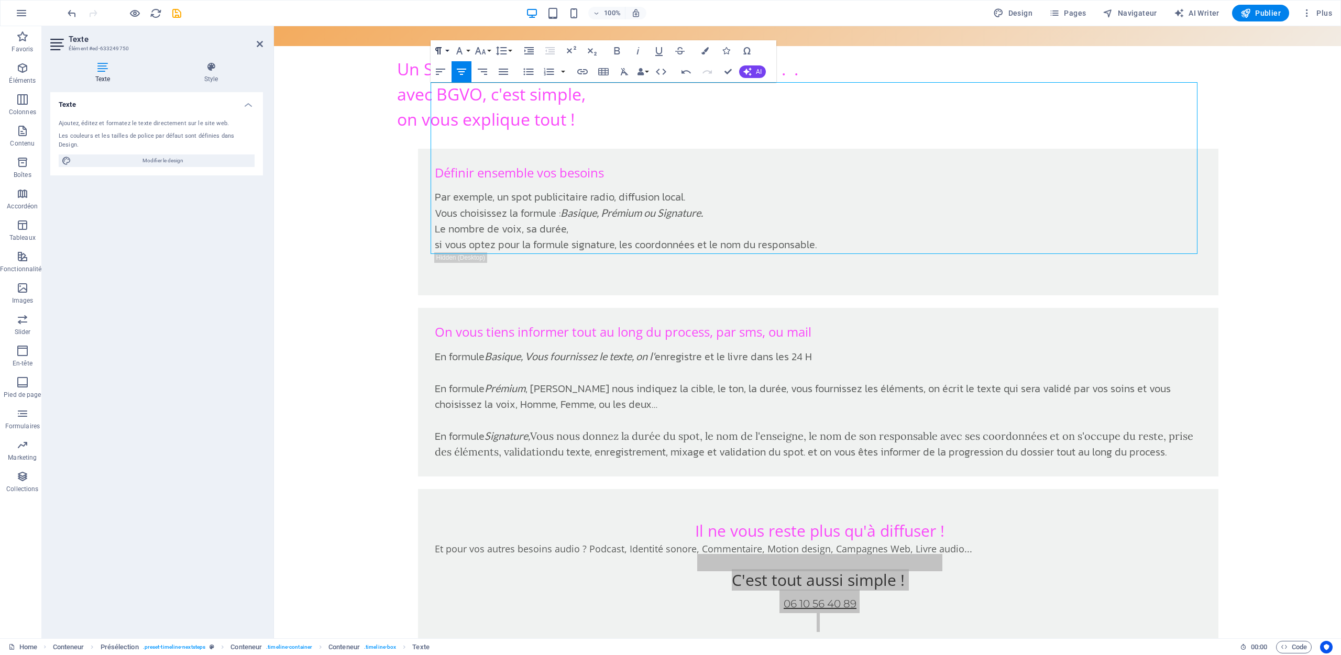
click at [446, 50] on button "Paragraph Format" at bounding box center [441, 50] width 20 height 21
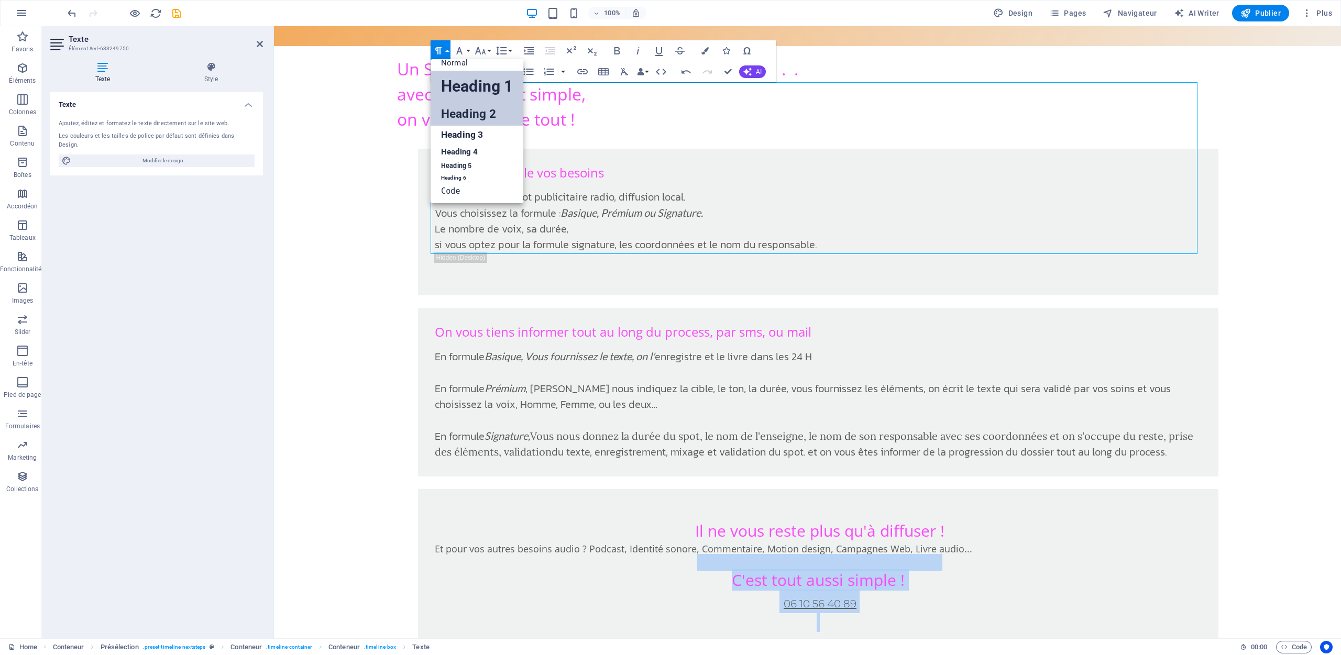
click at [476, 81] on link "Heading 1" at bounding box center [477, 86] width 93 height 31
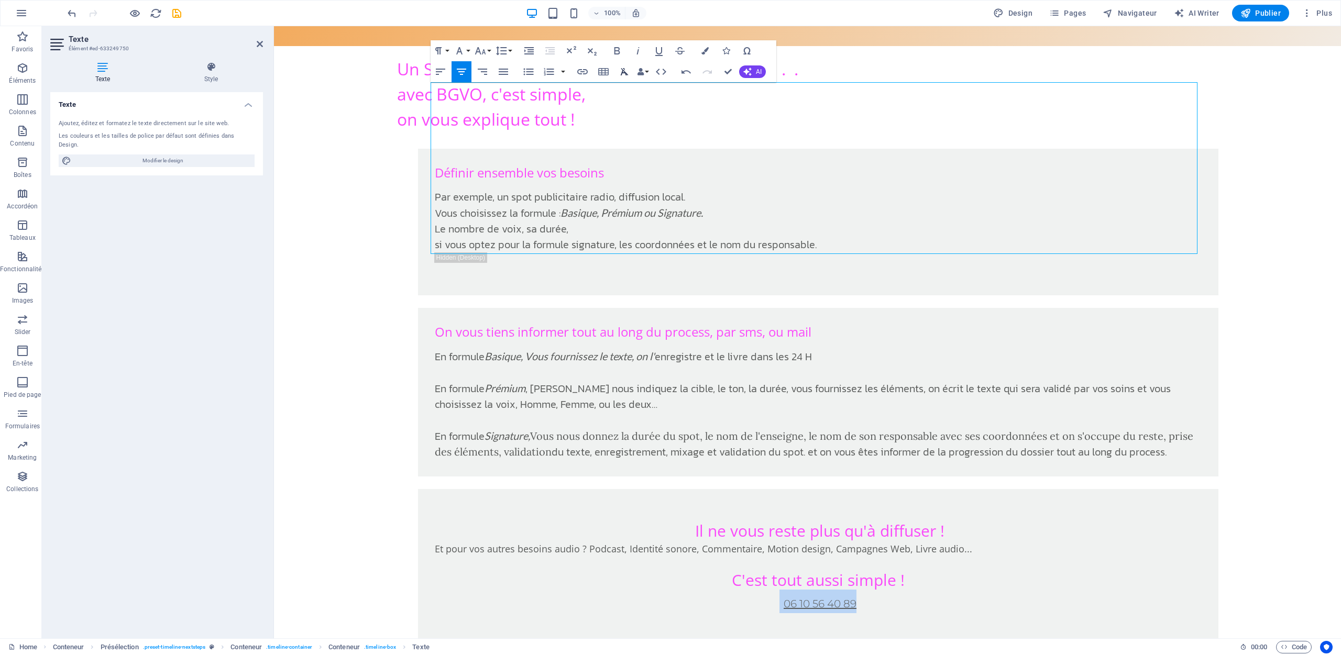
click at [628, 72] on icon "button" at bounding box center [624, 71] width 13 height 13
click at [505, 72] on icon "button" at bounding box center [503, 72] width 9 height 6
click at [505, 73] on icon "button" at bounding box center [503, 71] width 13 height 13
click at [623, 72] on icon "button" at bounding box center [625, 71] width 8 height 7
click at [506, 73] on icon "button" at bounding box center [503, 71] width 13 height 13
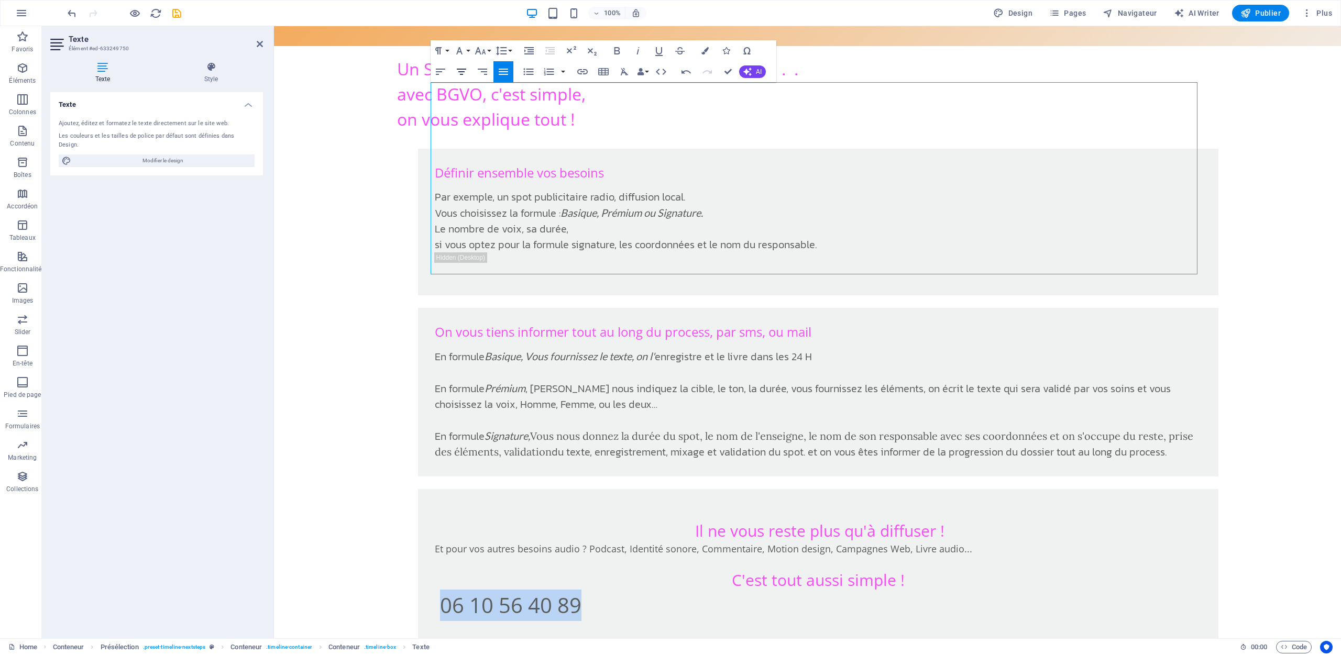
click at [464, 74] on icon "button" at bounding box center [461, 71] width 13 height 13
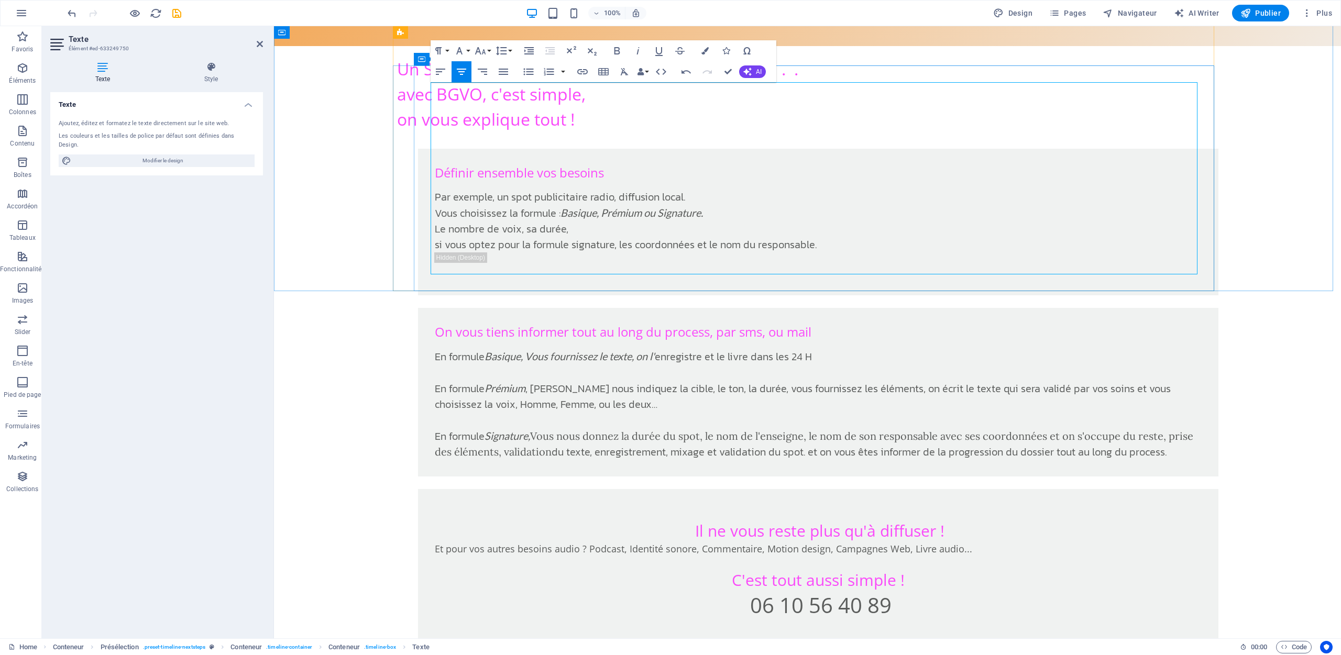
click at [916, 556] on h3 "C'est tout aussi simple !" at bounding box center [818, 573] width 767 height 34
drag, startPoint x: 891, startPoint y: 179, endPoint x: 731, endPoint y: 177, distance: 159.8
click at [731, 590] on h1 "06 10 56 40 89" at bounding box center [818, 621] width 767 height 63
click at [618, 54] on icon "button" at bounding box center [618, 50] width 6 height 7
click at [704, 51] on icon "button" at bounding box center [704, 50] width 7 height 7
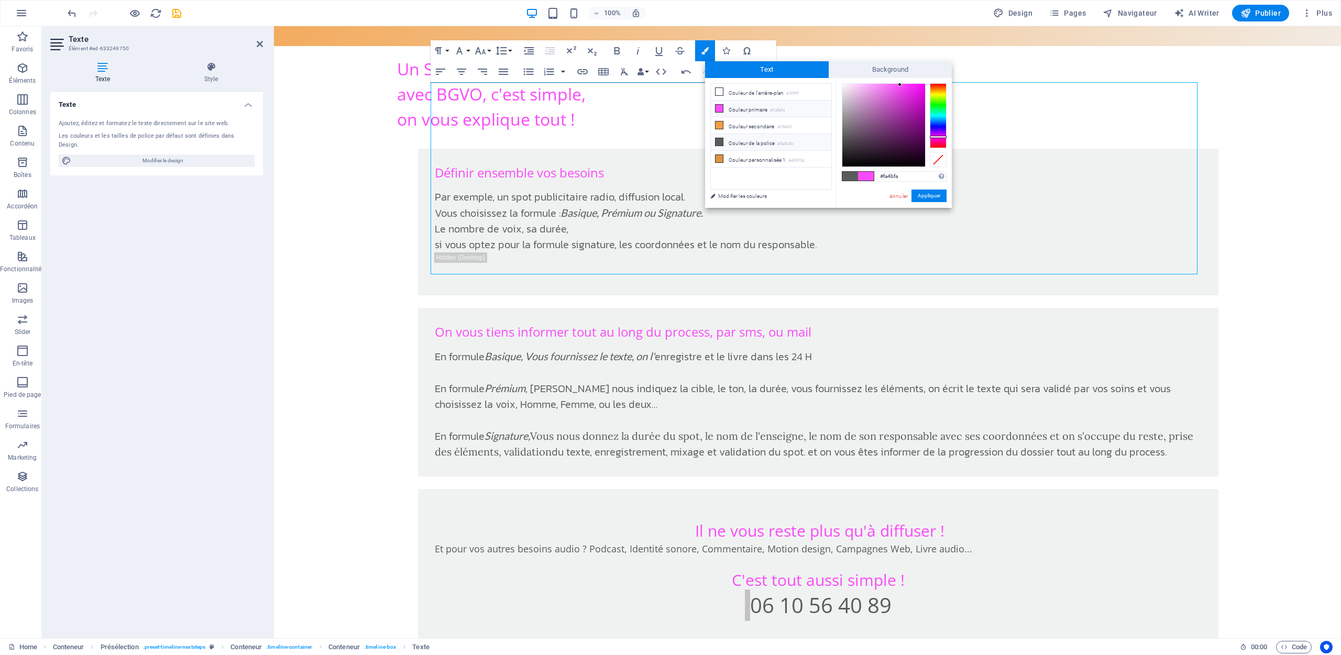
click at [763, 107] on li "Couleur primaire #fa4bfa" at bounding box center [771, 109] width 120 height 17
click at [924, 199] on button "Appliquer" at bounding box center [929, 196] width 35 height 13
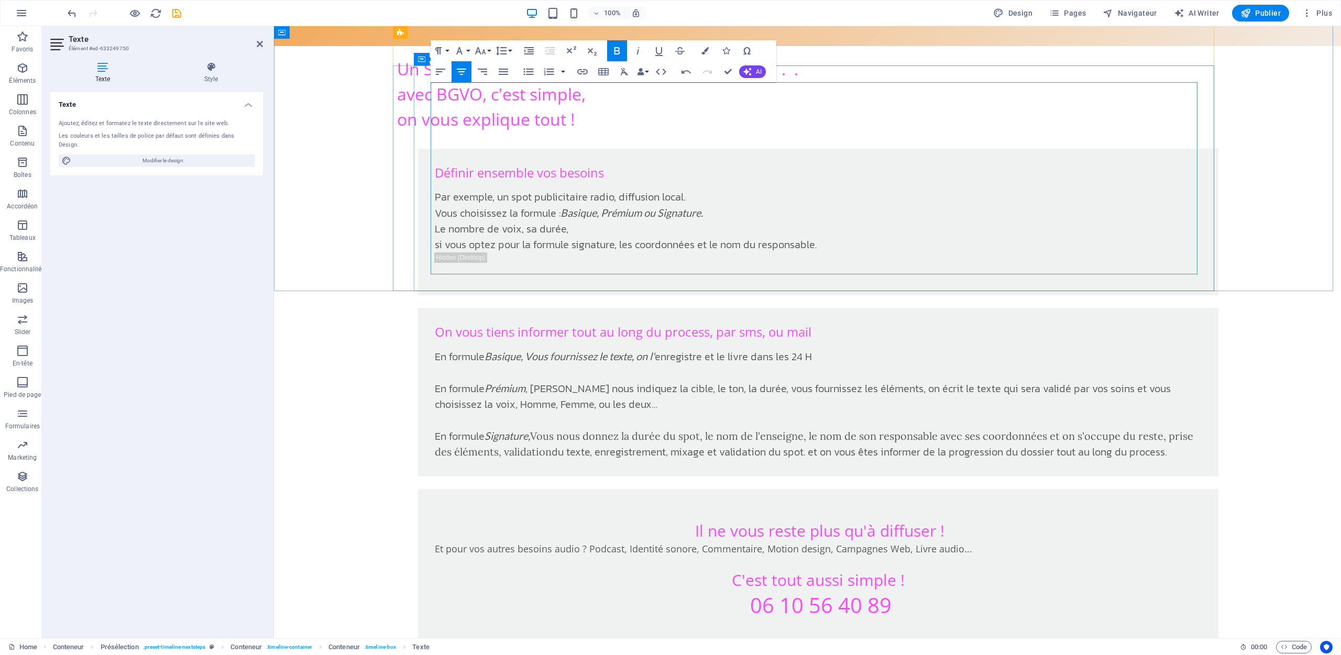
click at [771, 590] on h1 "06 10 56 40 89" at bounding box center [818, 621] width 767 height 63
drag, startPoint x: 892, startPoint y: 178, endPoint x: 719, endPoint y: 172, distance: 173.0
click at [719, 590] on h1 "06 10 56 40 89" at bounding box center [818, 621] width 767 height 63
click at [701, 52] on icon "button" at bounding box center [704, 50] width 7 height 7
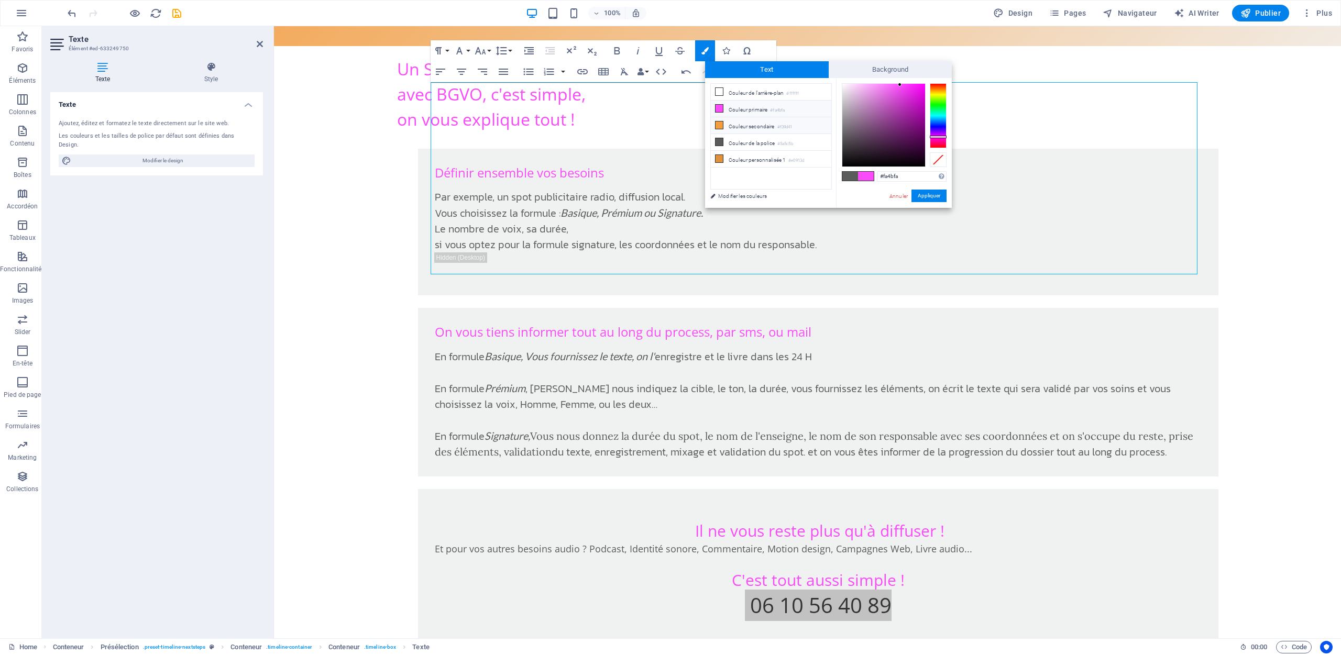
click at [730, 125] on li "Couleur secondaire #f39d41" at bounding box center [771, 125] width 120 height 17
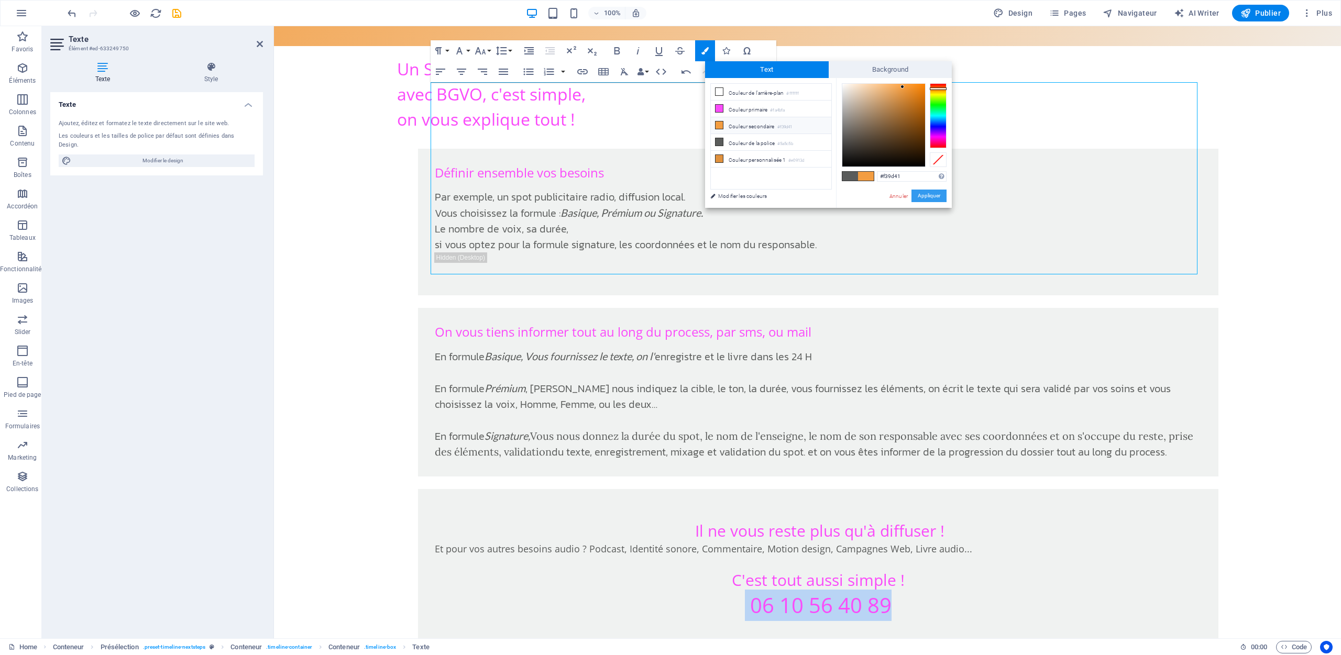
click at [924, 196] on button "Appliquer" at bounding box center [929, 196] width 35 height 13
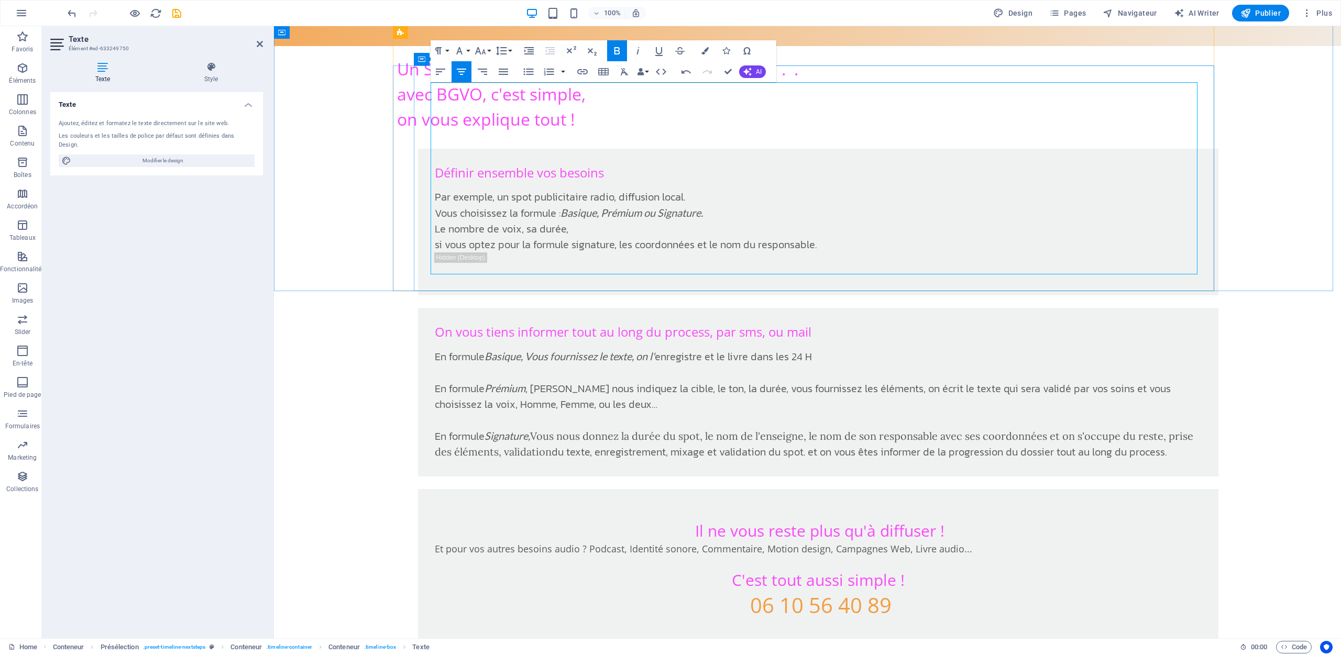
click at [795, 590] on h1 "06 10 56 40 89" at bounding box center [818, 621] width 767 height 63
drag, startPoint x: 898, startPoint y: 180, endPoint x: 711, endPoint y: 172, distance: 186.6
click at [711, 590] on h1 "06 10 56 40 89" at bounding box center [818, 621] width 767 height 63
click at [709, 52] on icon "button" at bounding box center [704, 50] width 7 height 7
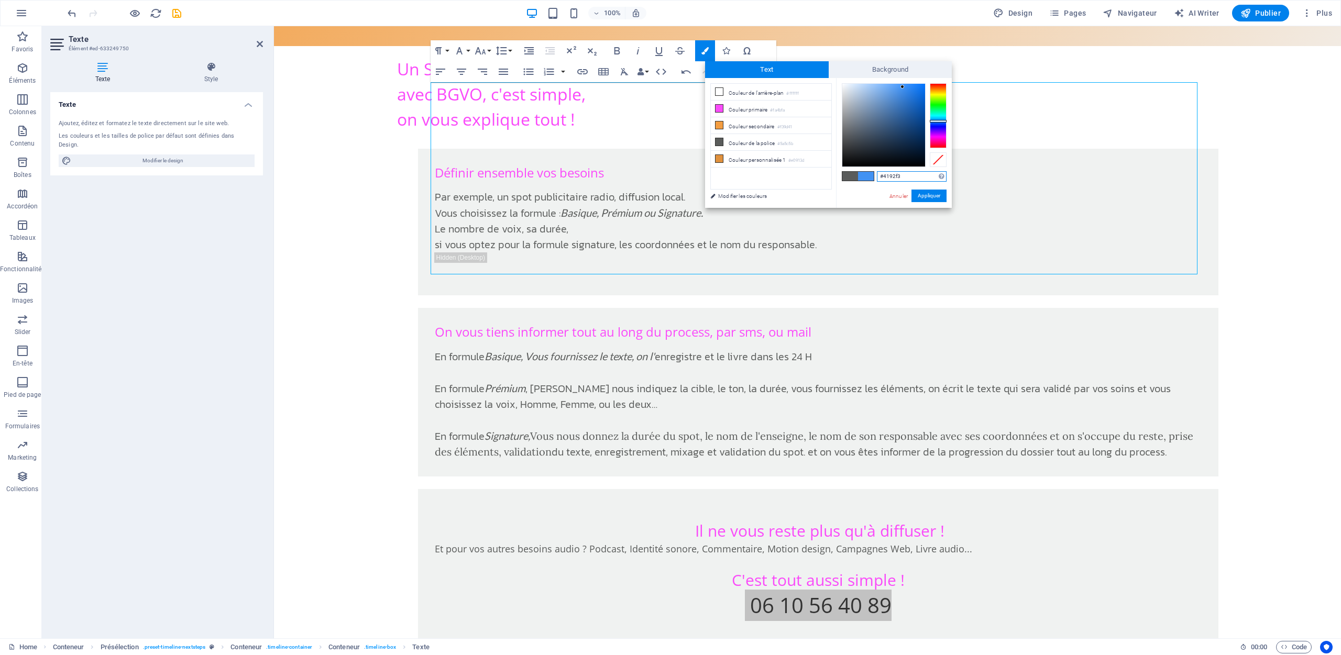
click at [938, 121] on div at bounding box center [938, 115] width 17 height 65
type input "#2a85f3"
drag, startPoint x: 902, startPoint y: 87, endPoint x: 911, endPoint y: 87, distance: 8.9
click at [911, 87] on div at bounding box center [910, 87] width 4 height 4
drag, startPoint x: 925, startPoint y: 198, endPoint x: 652, endPoint y: 182, distance: 273.9
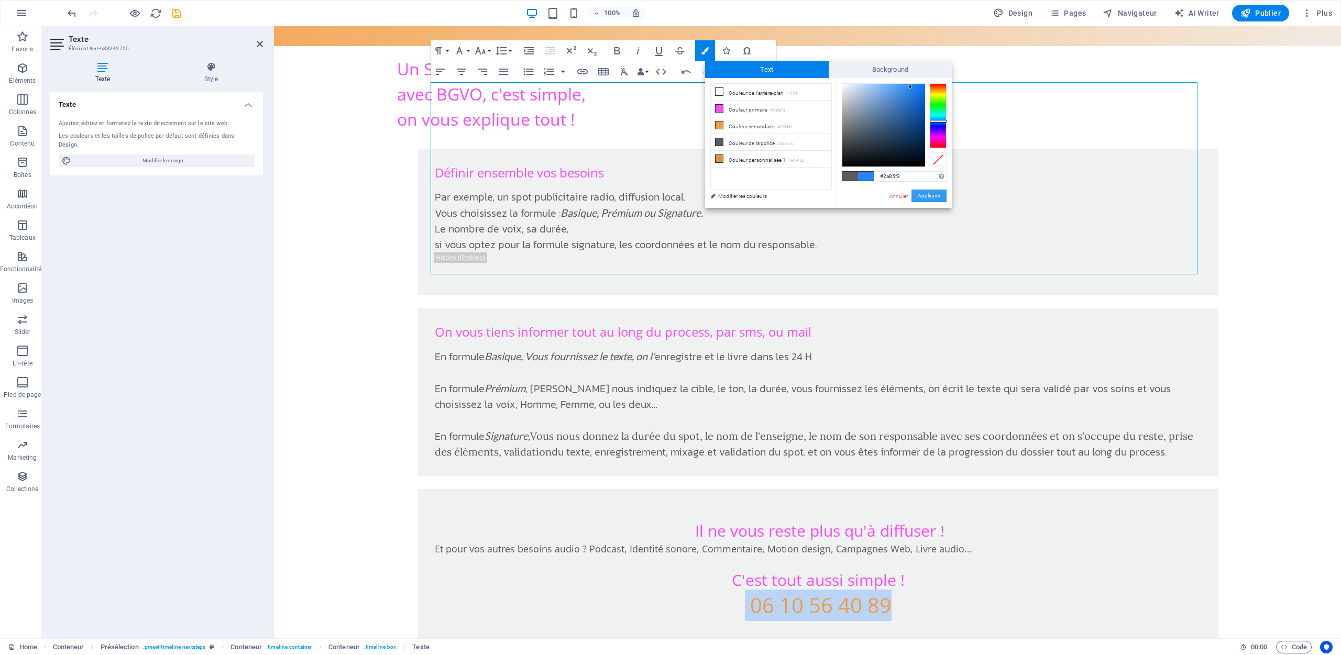
click at [925, 198] on button "Appliquer" at bounding box center [929, 196] width 35 height 13
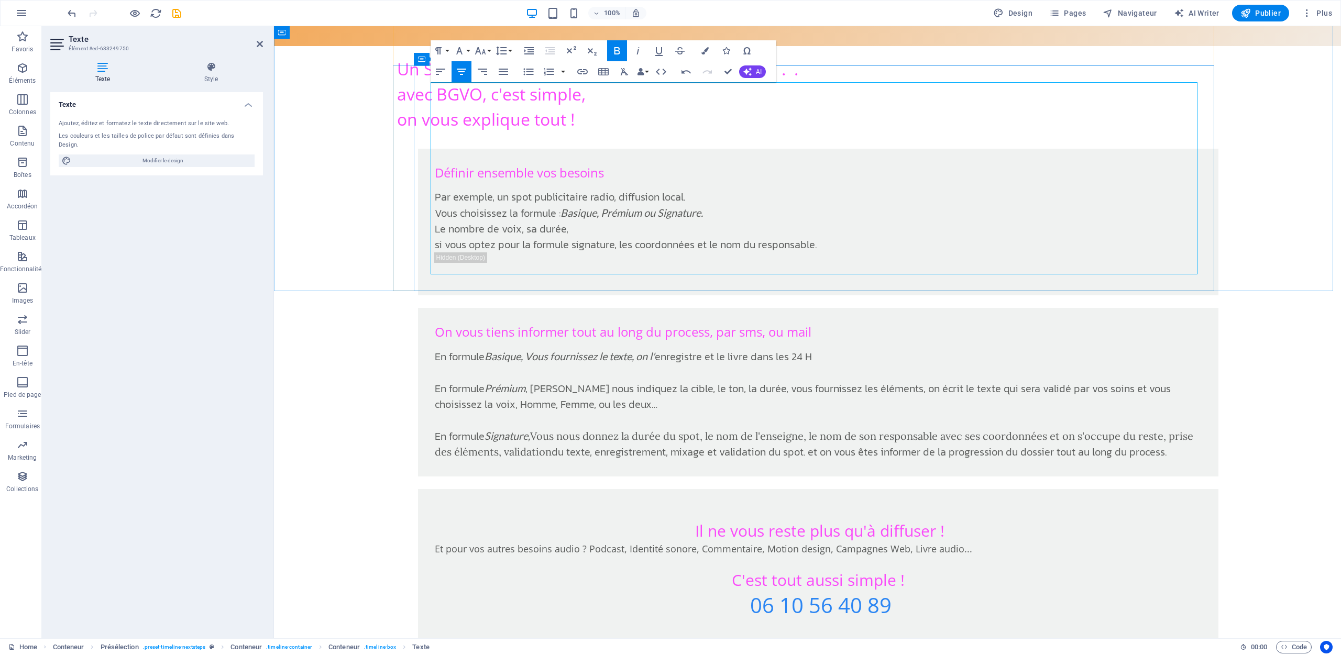
click at [996, 590] on h1 "06 10 56 40 89" at bounding box center [818, 621] width 767 height 63
drag, startPoint x: 743, startPoint y: 184, endPoint x: 918, endPoint y: 184, distance: 175.0
click at [918, 590] on h1 "06 10 56 40 89" at bounding box center [818, 621] width 767 height 63
click at [659, 56] on icon "button" at bounding box center [659, 51] width 13 height 13
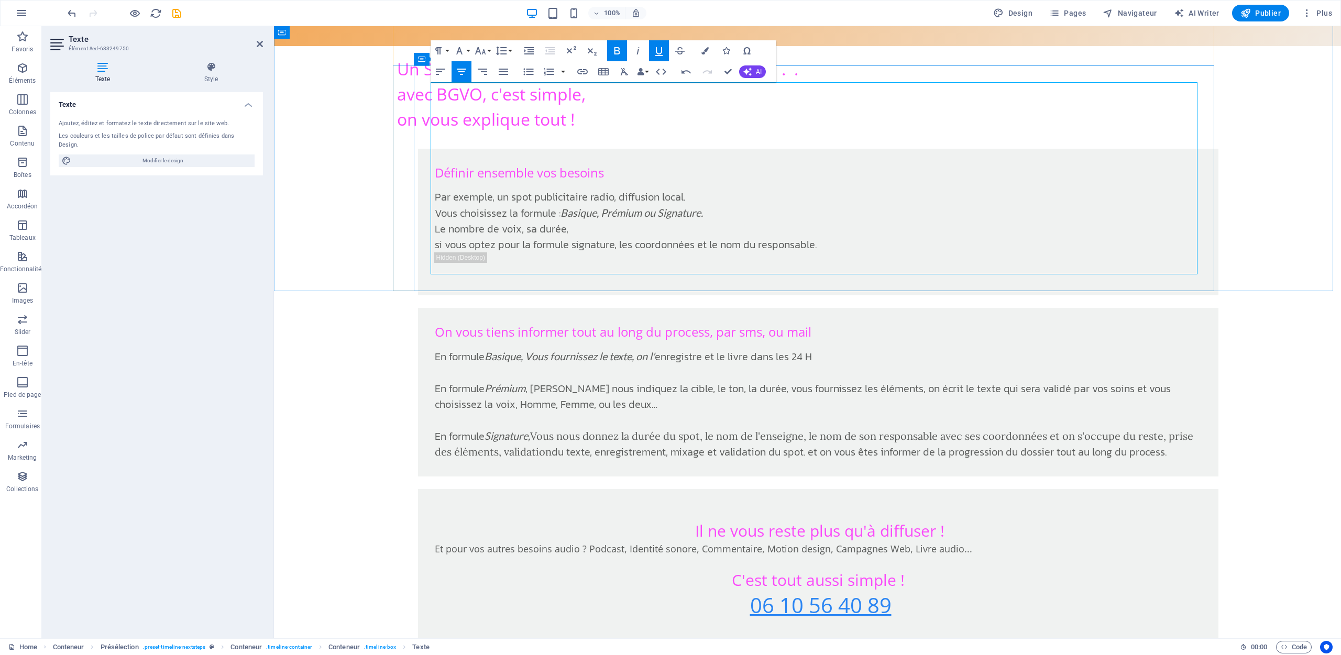
drag, startPoint x: 656, startPoint y: 171, endPoint x: 674, endPoint y: 187, distance: 23.4
click at [656, 590] on h1 "06 10 56 40 89" at bounding box center [818, 621] width 767 height 63
drag, startPoint x: 735, startPoint y: 230, endPoint x: 733, endPoint y: 238, distance: 8.1
click at [733, 651] on strong at bounding box center [818, 659] width 462 height 17
click at [770, 591] on strong "06 10 56 40 89" at bounding box center [820, 605] width 141 height 29
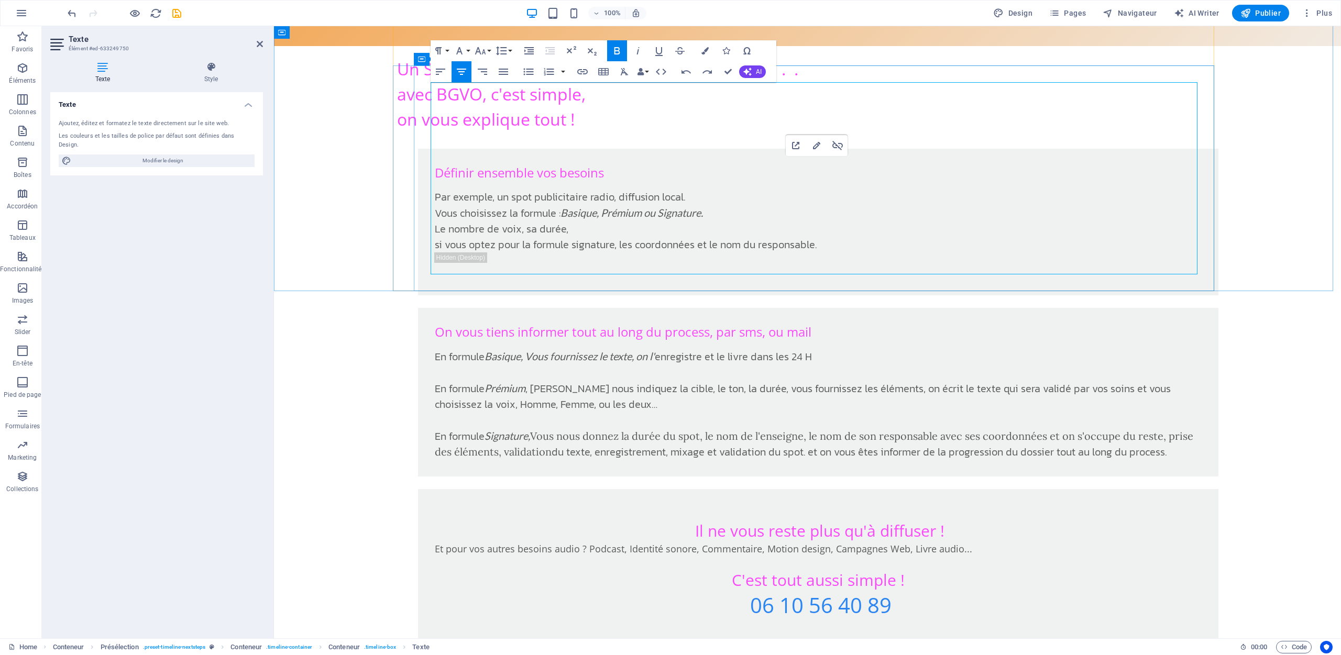
click at [1045, 590] on h1 "06 10 56 40 89" at bounding box center [818, 621] width 767 height 63
click at [179, 13] on icon "save" at bounding box center [177, 13] width 12 height 12
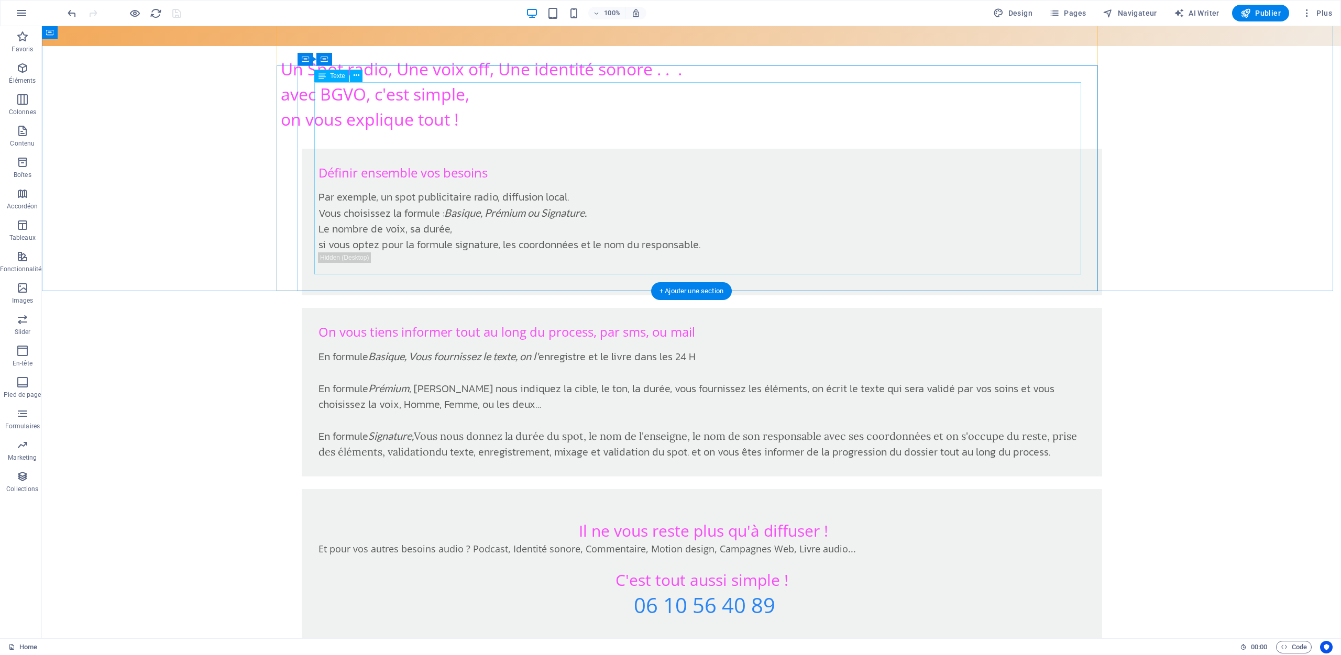
click at [796, 556] on h3 "C'est tout aussi simple !" at bounding box center [702, 573] width 767 height 34
click at [792, 556] on h3 "C'est tout aussi simple !" at bounding box center [702, 573] width 767 height 34
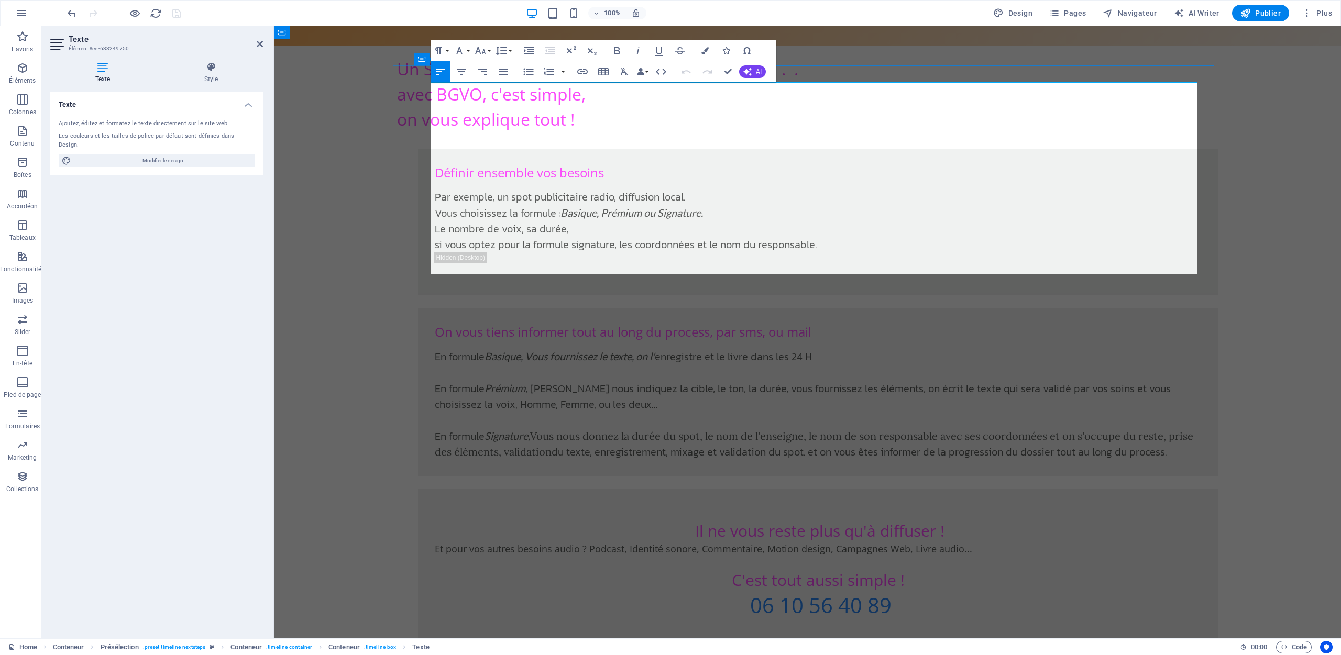
click at [901, 569] on span "C'est tout aussi simple !" at bounding box center [818, 579] width 173 height 21
click at [852, 569] on span "C'est tout aussi simple ! Appelez nous" at bounding box center [818, 579] width 275 height 21
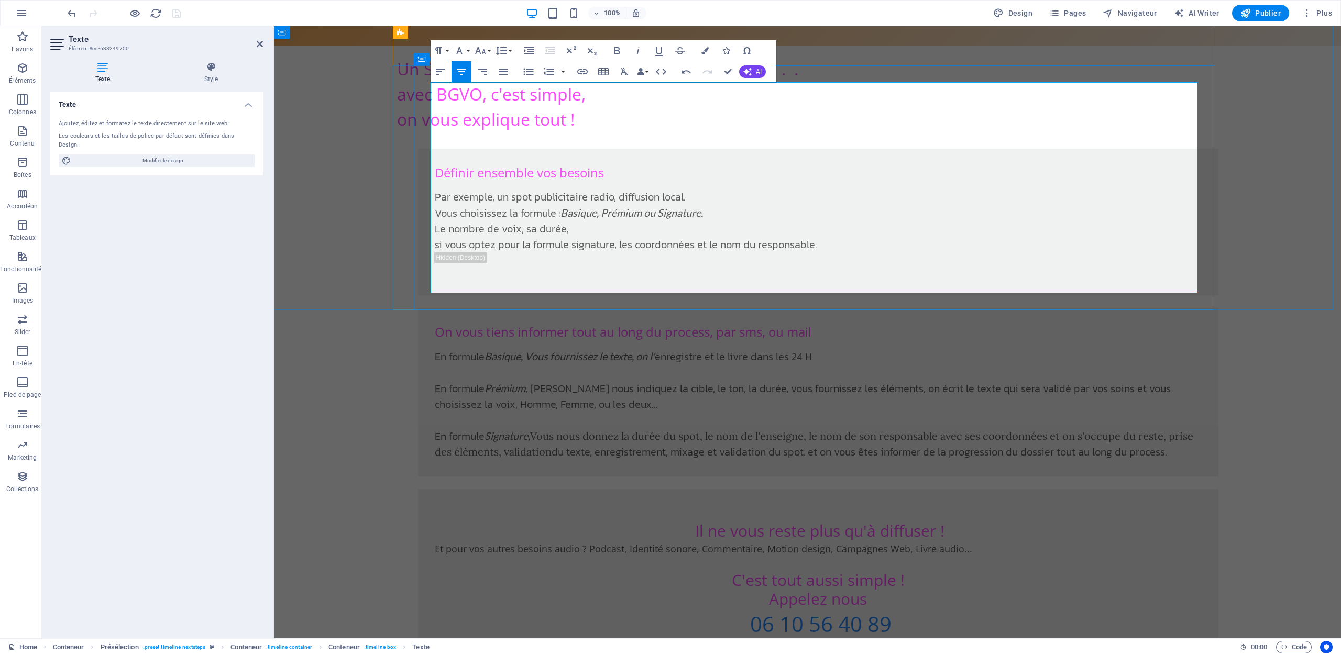
click at [873, 590] on h3 "Appelez nous" at bounding box center [818, 599] width 767 height 19
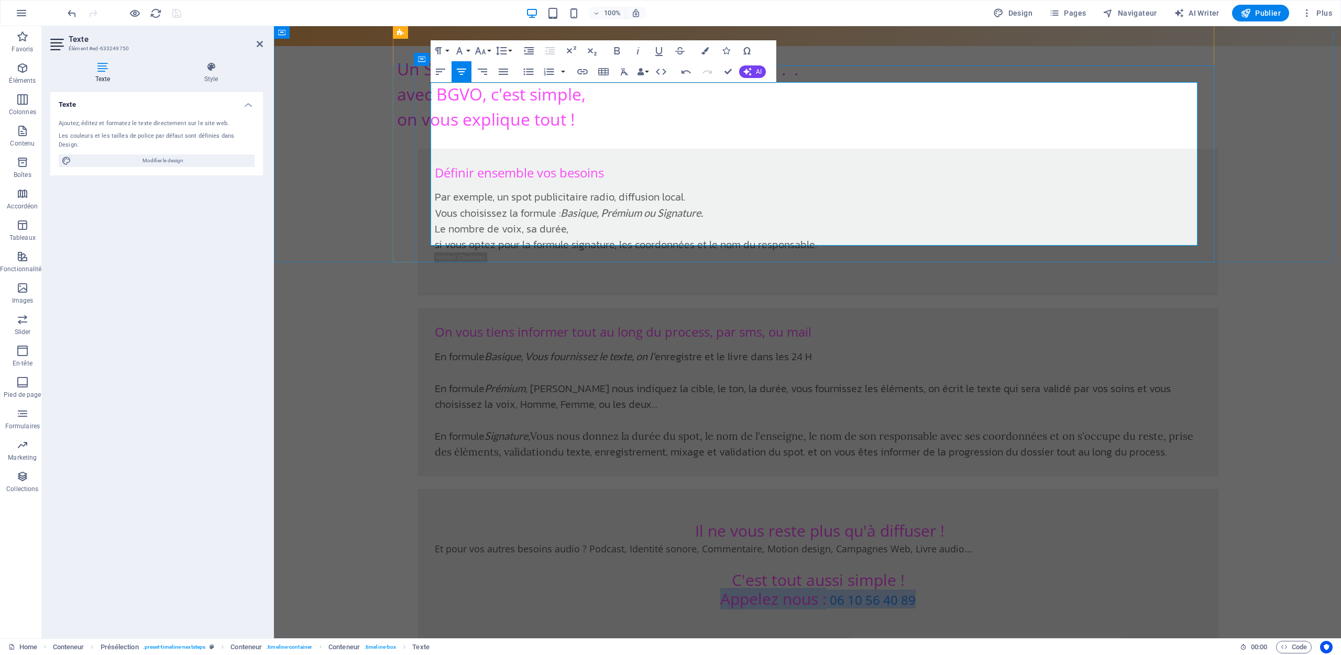
drag, startPoint x: 927, startPoint y: 181, endPoint x: 715, endPoint y: 174, distance: 212.3
click at [715, 590] on h3 "Appelez nous : 06 10 56 40 89" at bounding box center [818, 607] width 767 height 34
click at [623, 74] on icon "button" at bounding box center [624, 71] width 13 height 13
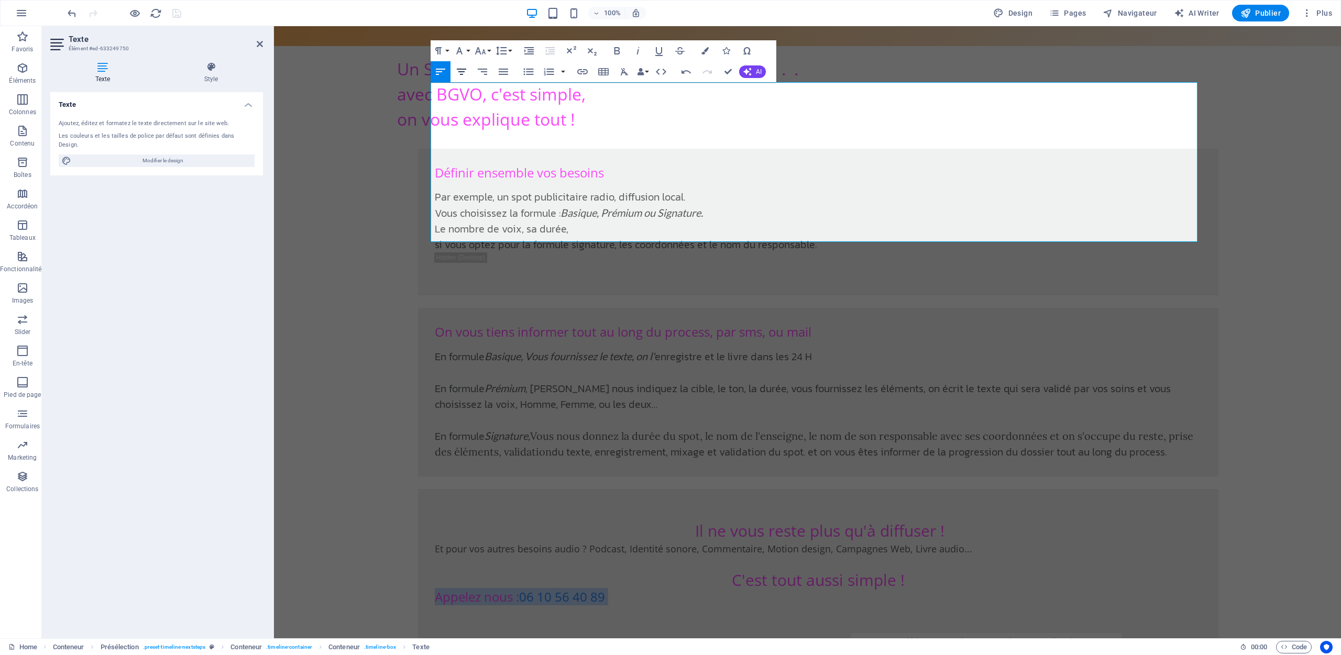
click at [462, 73] on icon "button" at bounding box center [461, 71] width 13 height 13
click at [489, 52] on button "Font Size" at bounding box center [483, 50] width 20 height 21
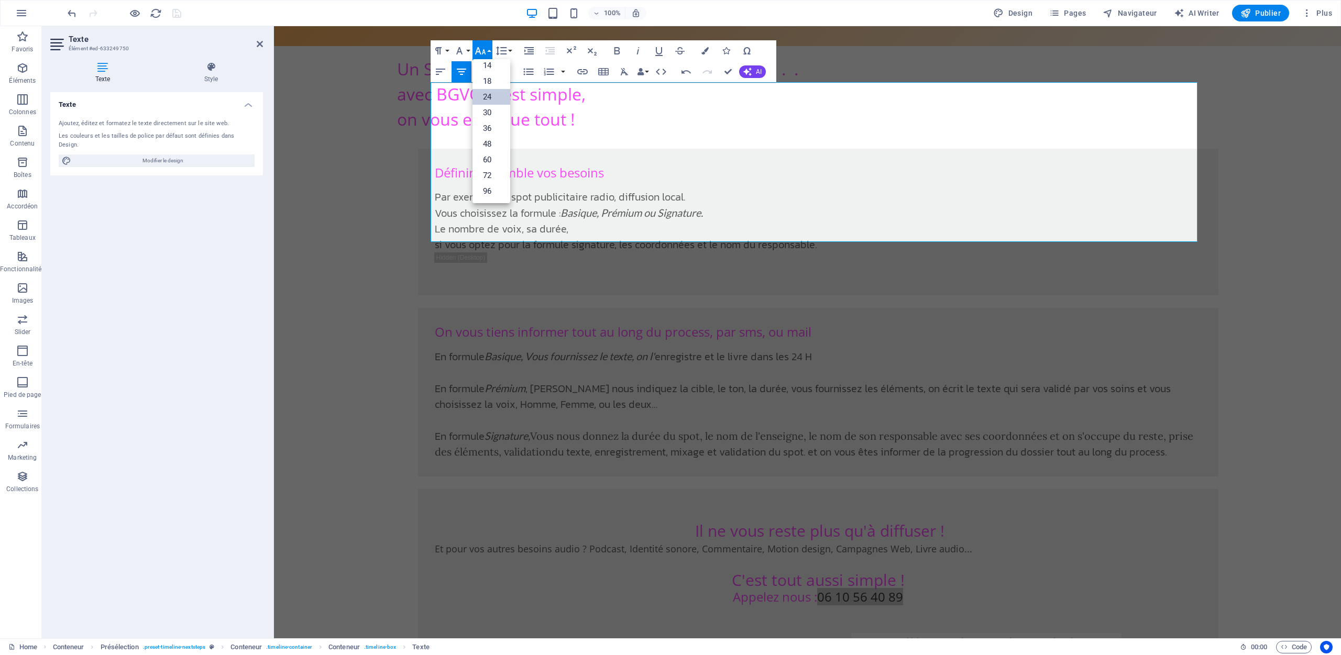
scroll to position [98, 0]
click at [499, 120] on link "36" at bounding box center [492, 128] width 38 height 16
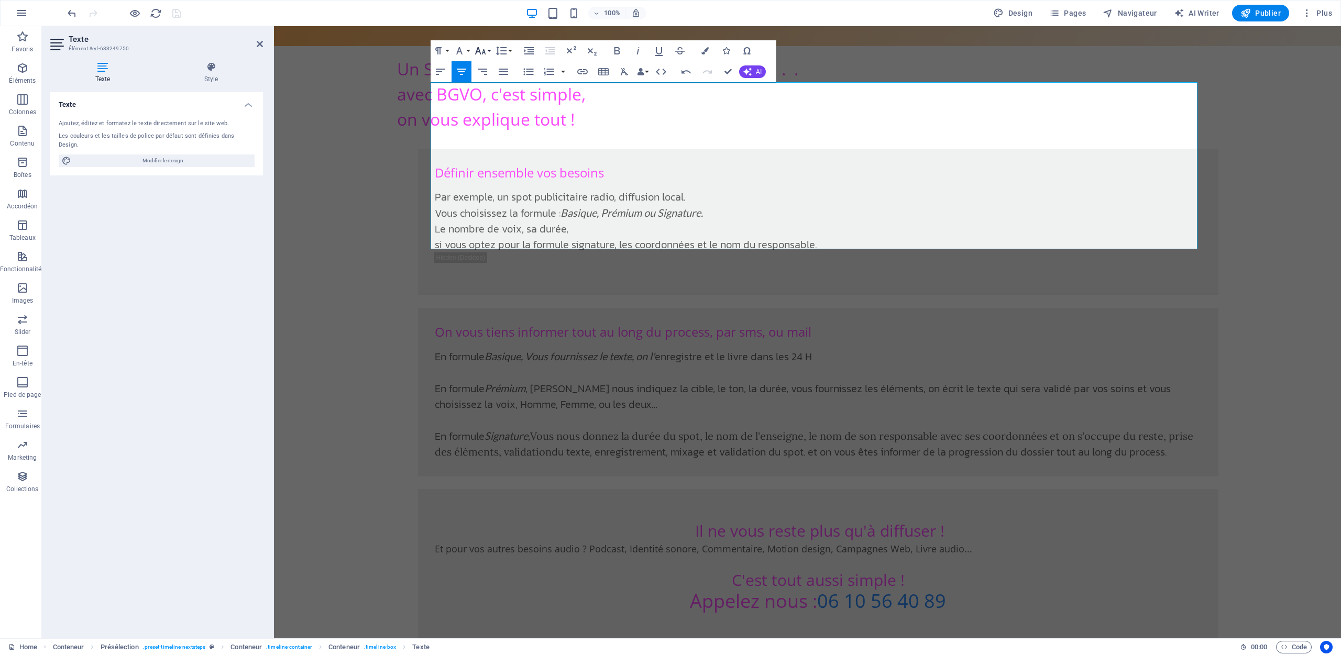
click at [490, 52] on button "Font Size" at bounding box center [483, 50] width 20 height 21
click at [493, 105] on link "30" at bounding box center [492, 113] width 38 height 16
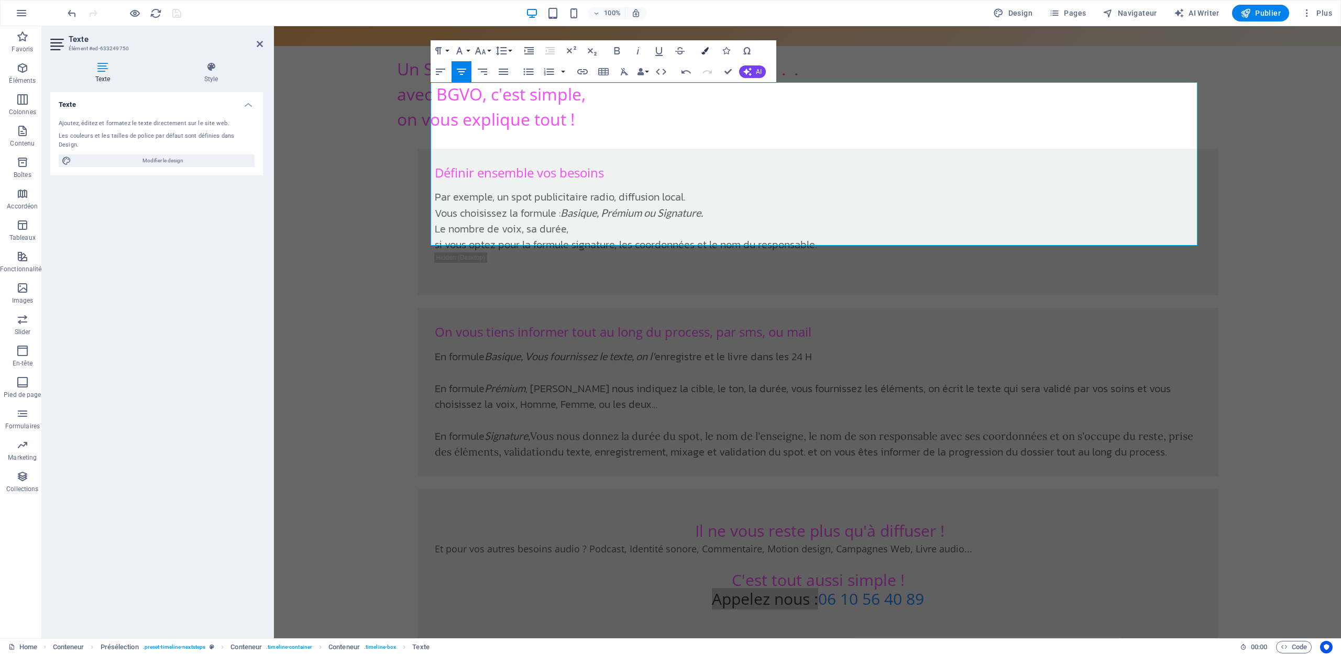
click at [704, 52] on icon "button" at bounding box center [704, 50] width 7 height 7
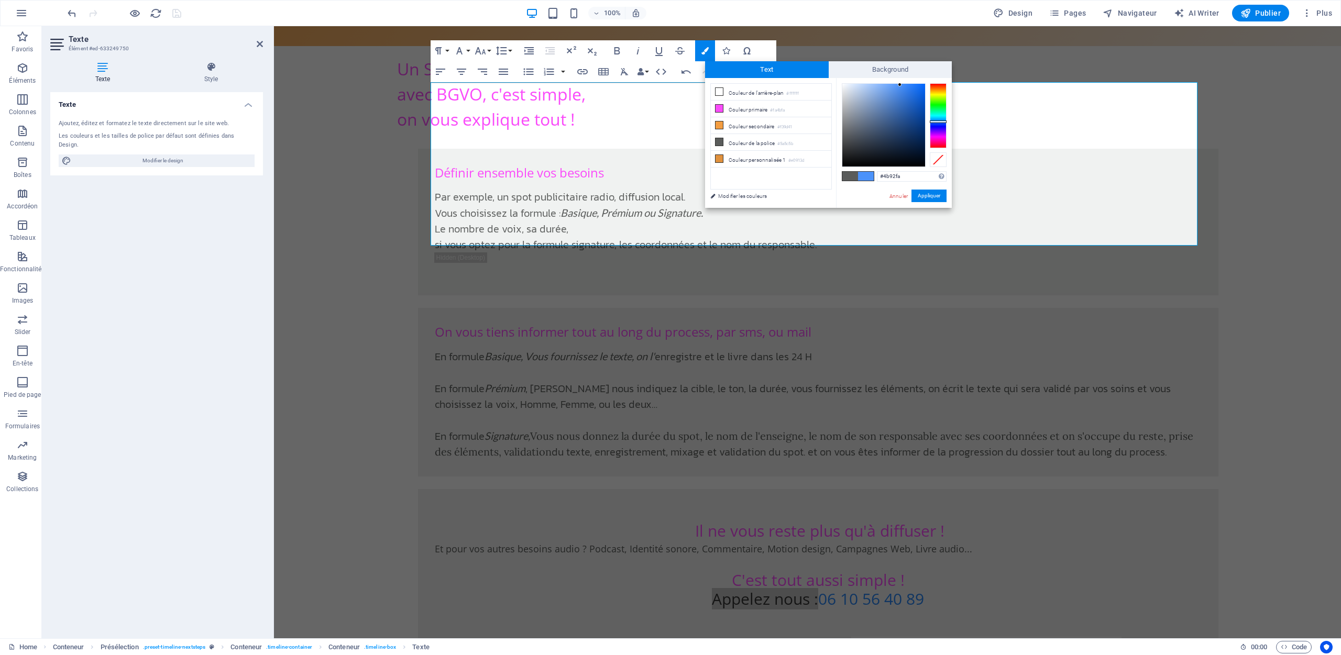
click at [938, 122] on div at bounding box center [938, 115] width 17 height 65
type input "#1c72f1"
drag, startPoint x: 900, startPoint y: 83, endPoint x: 915, endPoint y: 87, distance: 15.9
click at [915, 87] on div at bounding box center [915, 87] width 4 height 4
click at [922, 194] on button "Appliquer" at bounding box center [929, 196] width 35 height 13
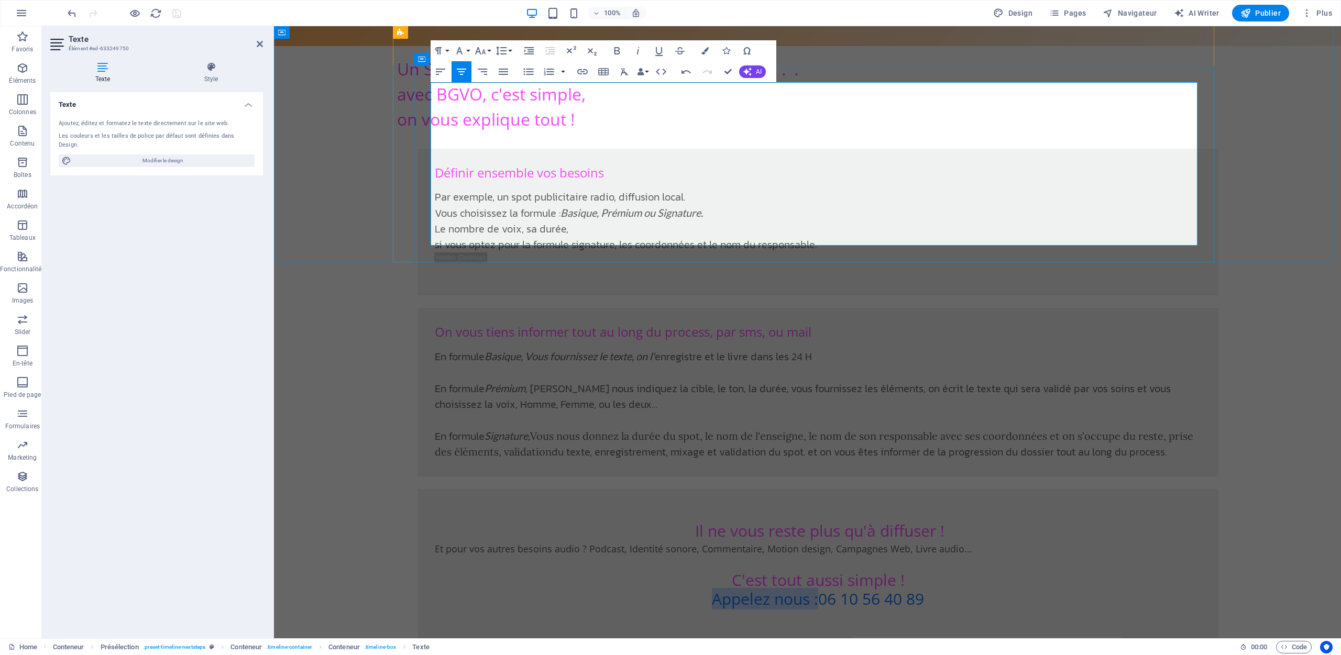
click at [981, 590] on h3 "Appelez nous : 06 10 56 40 89" at bounding box center [818, 607] width 767 height 34
drag, startPoint x: 944, startPoint y: 176, endPoint x: 694, endPoint y: 172, distance: 249.9
click at [694, 590] on h3 "Appelez nous : 06 10 56 40 89" at bounding box center [818, 607] width 767 height 34
click at [617, 48] on icon "button" at bounding box center [617, 51] width 13 height 13
click at [649, 590] on h3 "Appelez nous : 06 10 56 40 89" at bounding box center [818, 607] width 767 height 34
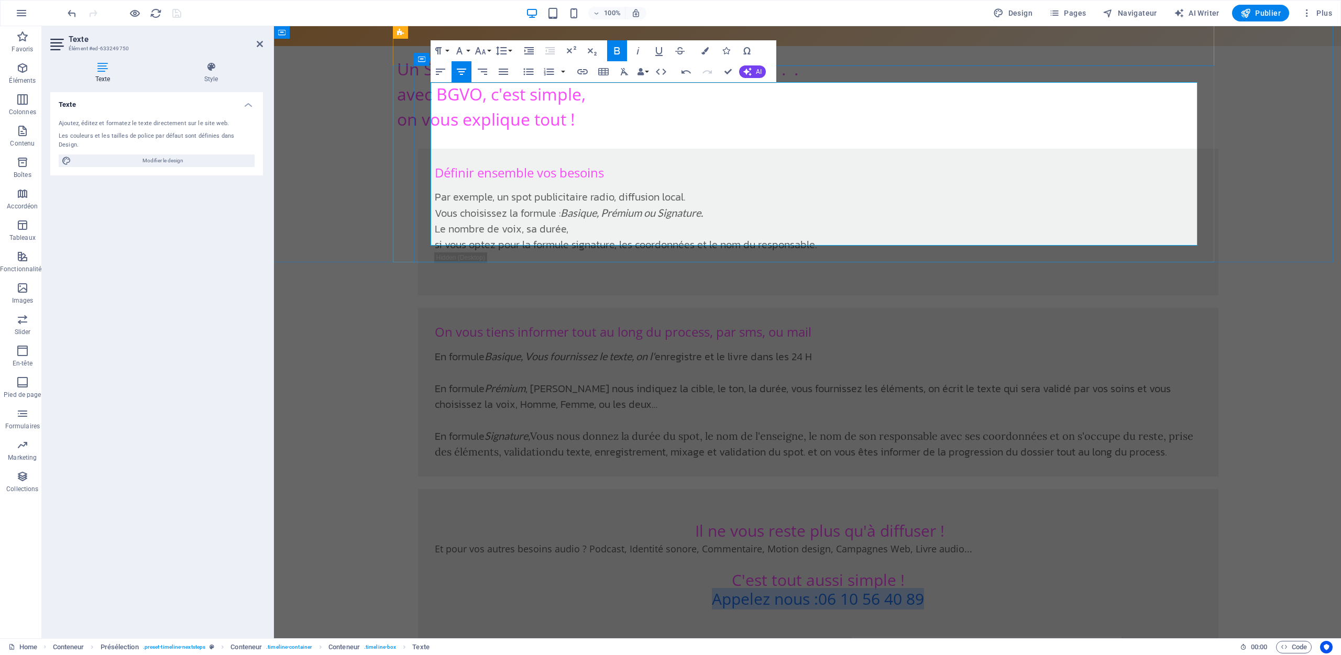
drag, startPoint x: 945, startPoint y: 177, endPoint x: 685, endPoint y: 181, distance: 259.9
click at [685, 590] on h3 "Appelez nous : 06 10 56 40 89" at bounding box center [818, 607] width 767 height 34
click at [620, 51] on icon "button" at bounding box center [617, 51] width 13 height 13
click at [645, 73] on button "Data Bindings" at bounding box center [642, 71] width 15 height 21
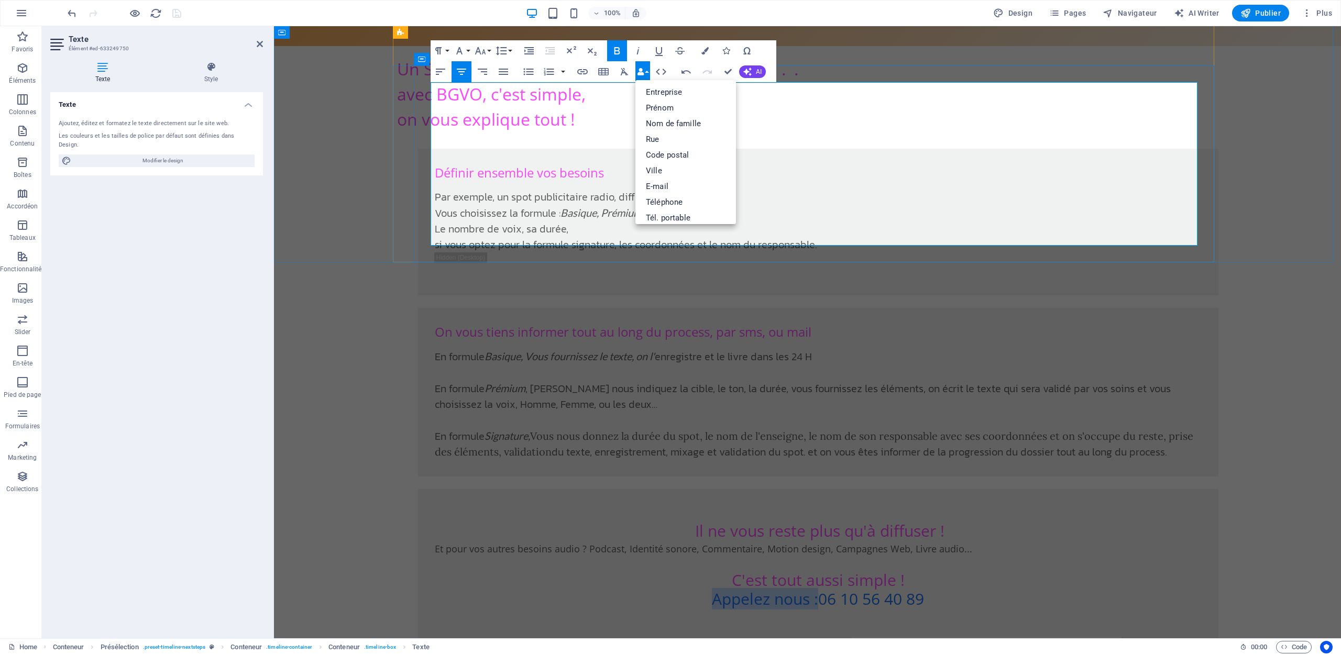
click at [954, 590] on h3 "Appelez nous : 06 10 56 40 89" at bounding box center [818, 607] width 767 height 34
click at [935, 590] on h3 "Appelez nous : 06 10 56 40 89" at bounding box center [818, 607] width 767 height 34
drag, startPoint x: 816, startPoint y: 174, endPoint x: 696, endPoint y: 182, distance: 120.3
click at [696, 590] on h3 "Appelez nous : 06 10 56 40 89" at bounding box center [818, 607] width 767 height 34
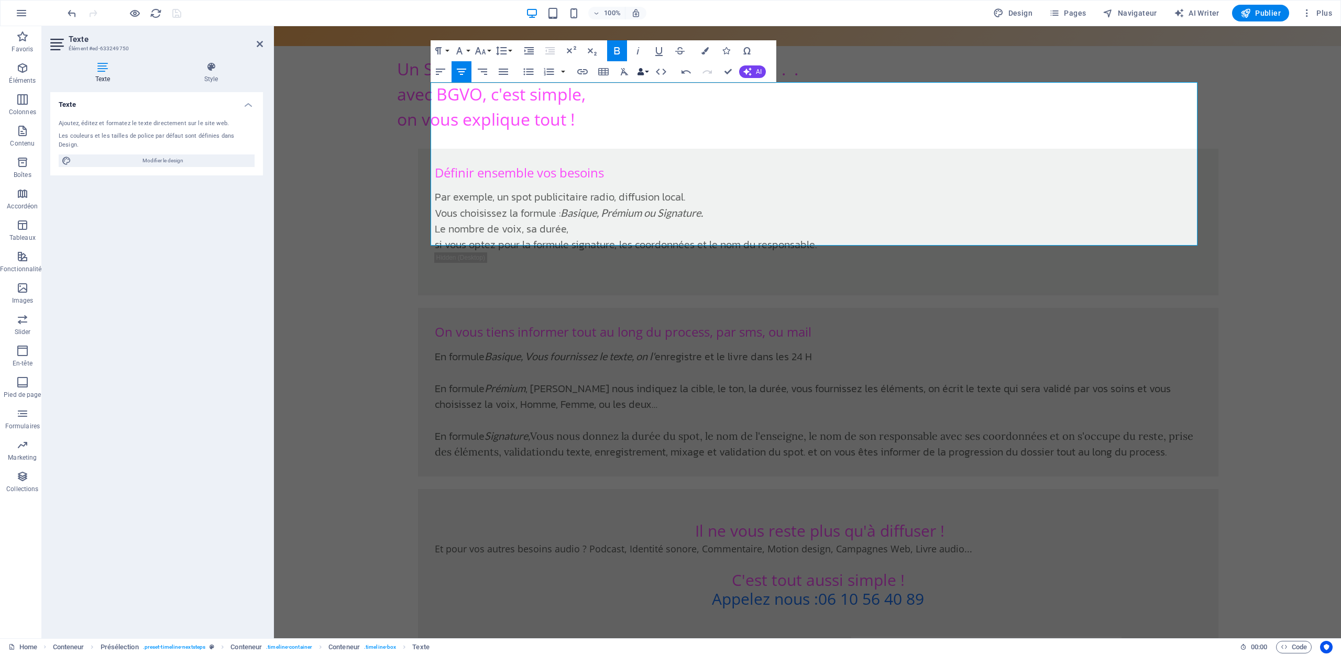
click at [648, 74] on button "Data Bindings" at bounding box center [642, 71] width 15 height 21
click at [679, 206] on link "Téléphone" at bounding box center [685, 202] width 101 height 16
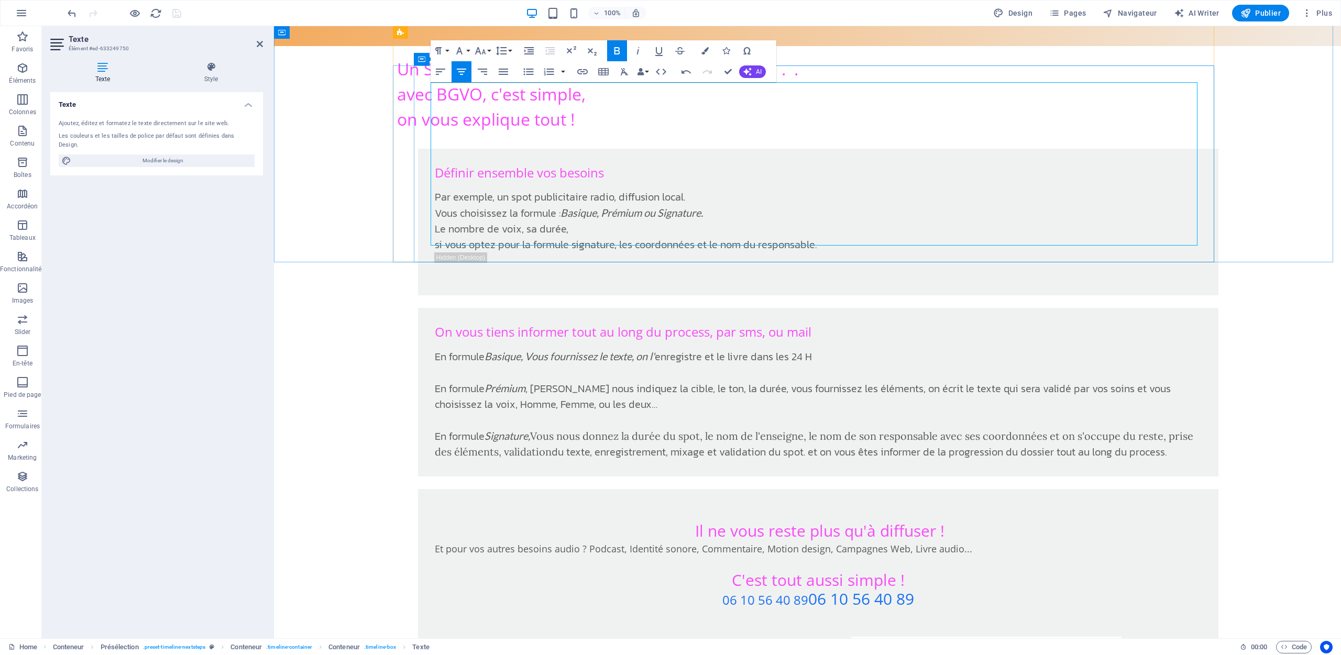
click at [1019, 590] on h3 "06 10 56 40 89 06 10 56 40 89" at bounding box center [818, 607] width 767 height 34
drag, startPoint x: 802, startPoint y: 179, endPoint x: 664, endPoint y: 176, distance: 137.8
click at [664, 590] on h3 "06 10 56 40 89 06 10 56 40 89" at bounding box center [818, 607] width 767 height 34
drag, startPoint x: 663, startPoint y: 224, endPoint x: 669, endPoint y: 225, distance: 6.5
click at [664, 637] on strong ""BGVO : L'élégance du son, L'harmonie des mots"" at bounding box center [818, 645] width 607 height 17
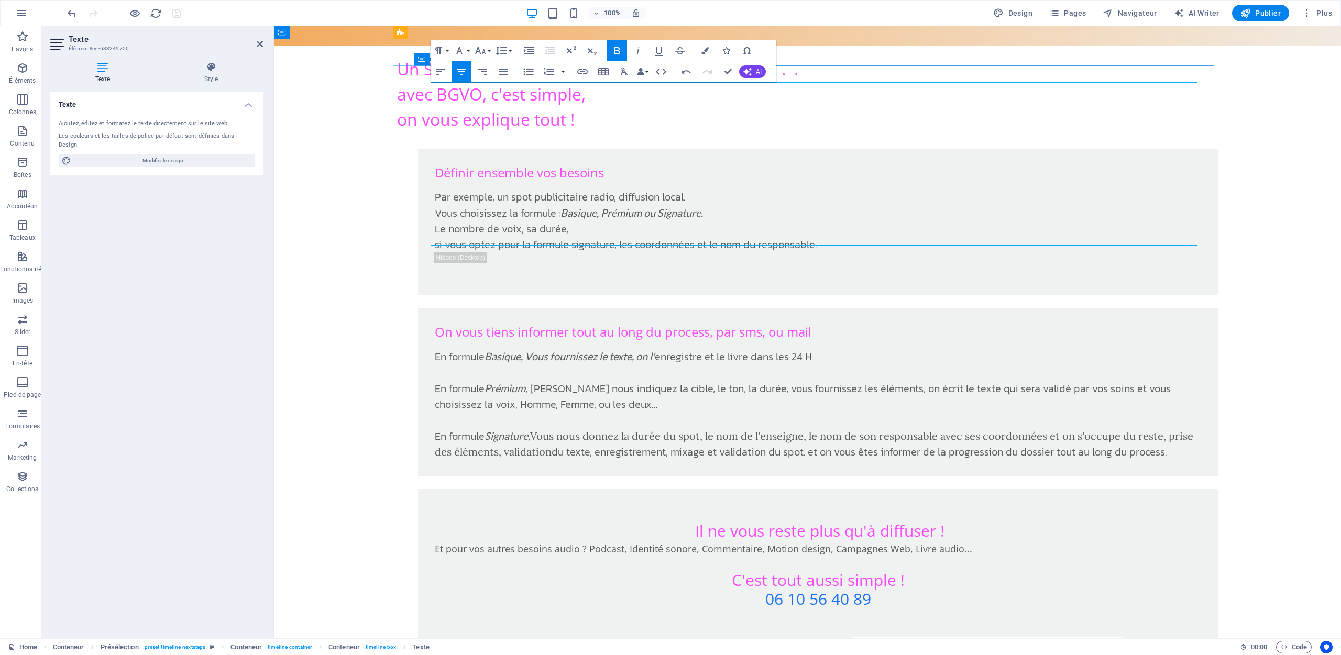
click at [919, 590] on h3 "06 10 56 40 89" at bounding box center [818, 607] width 767 height 34
click at [758, 590] on h3 "06 10 56 40 89" at bounding box center [818, 607] width 767 height 34
drag, startPoint x: 918, startPoint y: 174, endPoint x: 641, endPoint y: 184, distance: 277.8
click at [641, 590] on h3 "Appelez Nous : 06 10 56 40 89" at bounding box center [818, 607] width 767 height 34
click at [490, 53] on button "Font Size" at bounding box center [483, 50] width 20 height 21
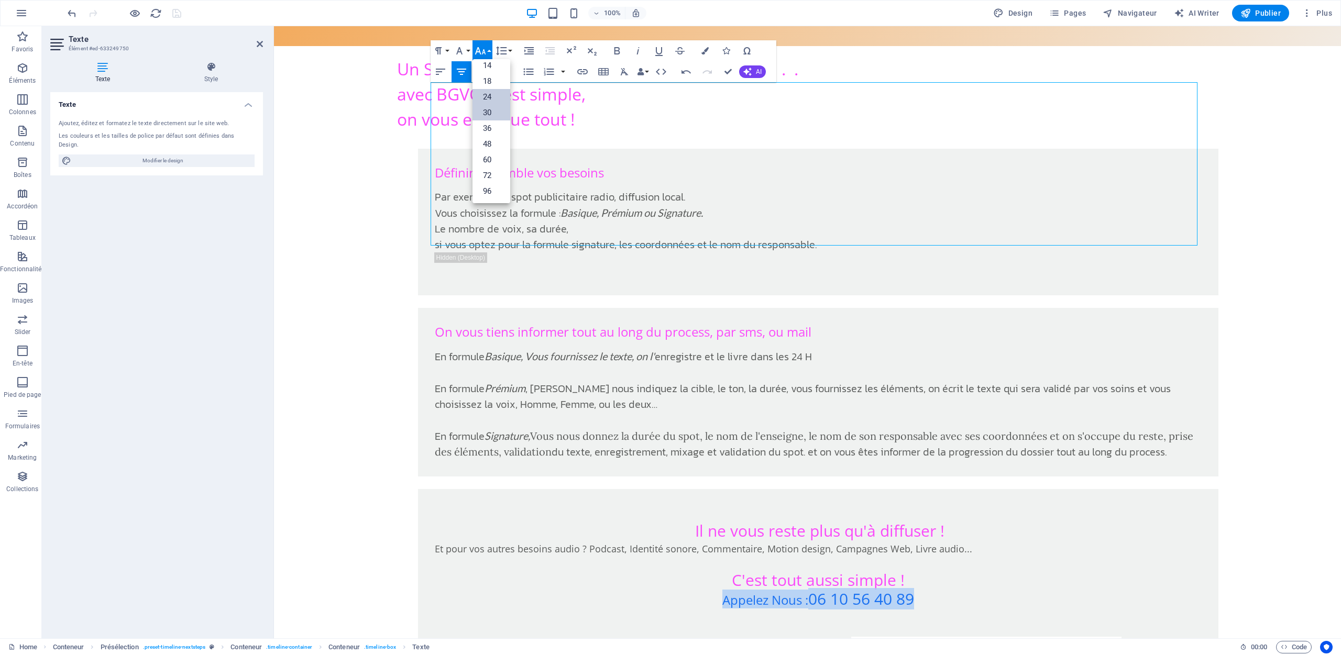
click at [492, 113] on link "30" at bounding box center [492, 113] width 38 height 16
click at [984, 590] on h3 "Appelez Nous : 06 10 56 40 89" at bounding box center [818, 607] width 767 height 34
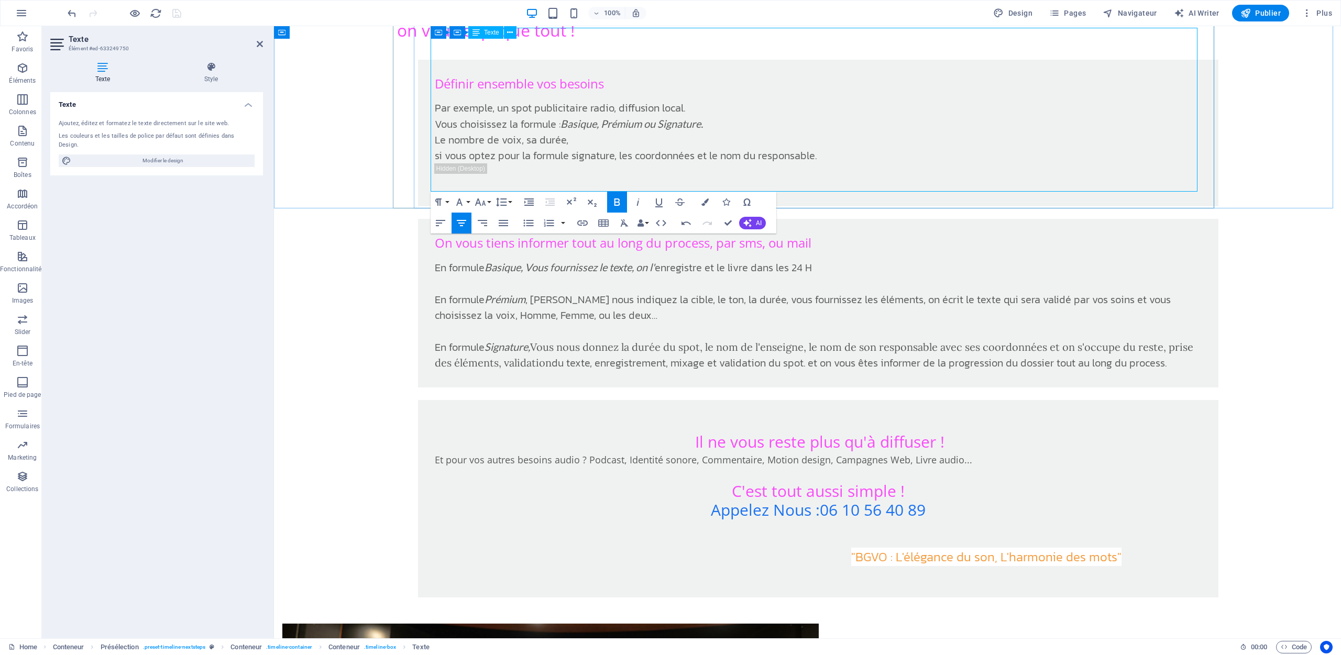
scroll to position [1117, 0]
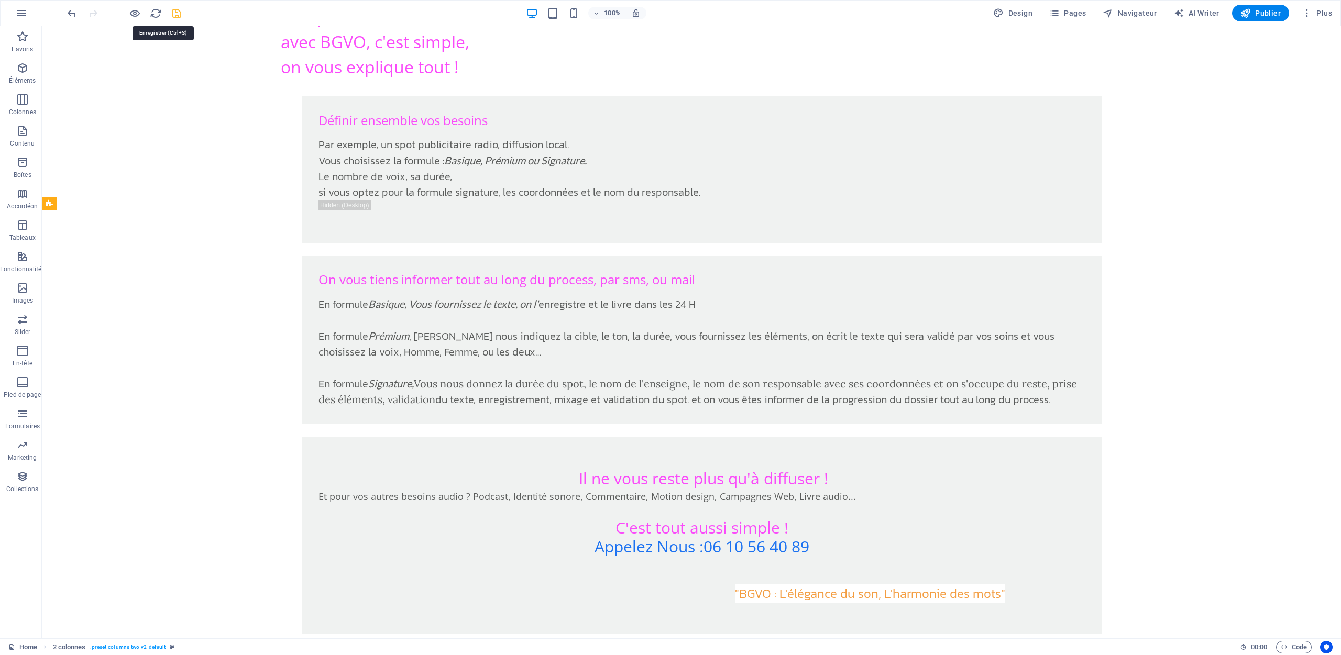
click at [176, 10] on icon "save" at bounding box center [177, 13] width 12 height 12
click at [1252, 13] on span "Publier" at bounding box center [1261, 13] width 40 height 10
